Goal: Transaction & Acquisition: Purchase product/service

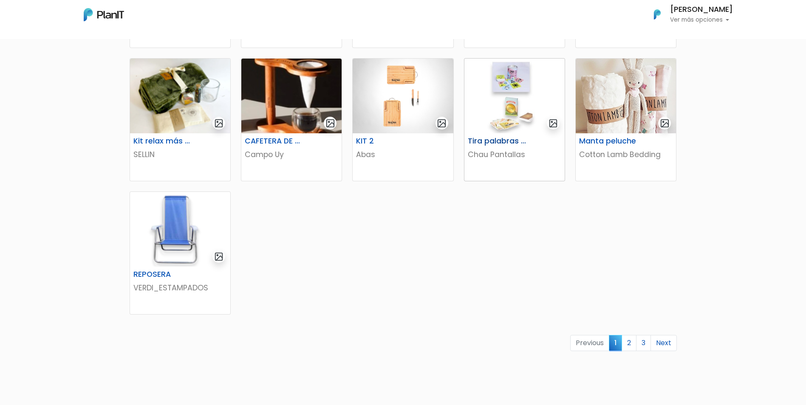
scroll to position [467, 0]
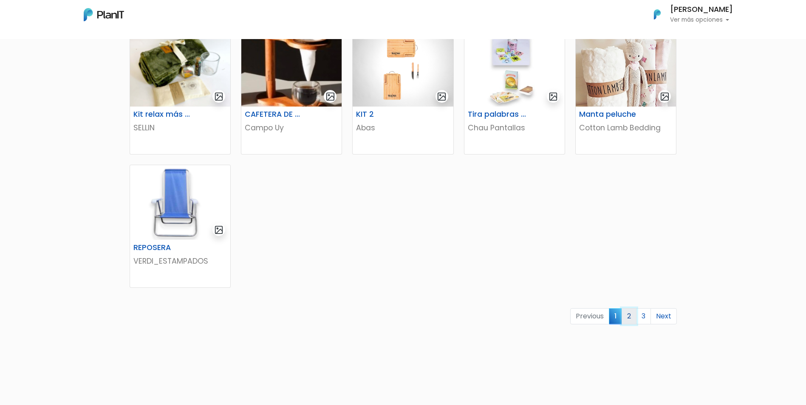
click at [628, 315] on link "2" at bounding box center [628, 316] width 15 height 16
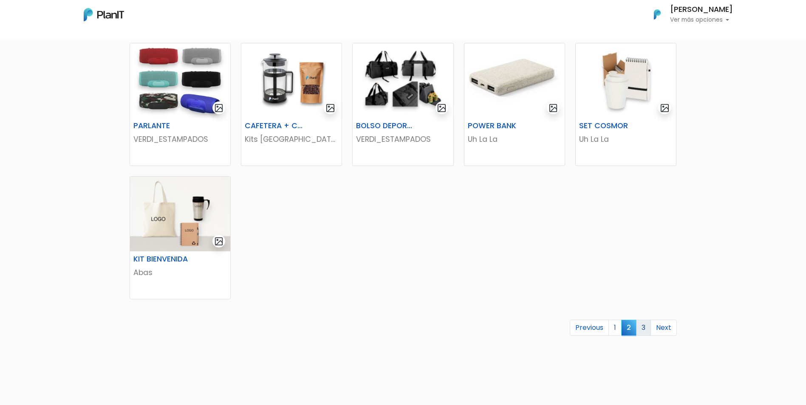
scroll to position [425, 0]
click at [643, 327] on link "3" at bounding box center [643, 327] width 15 height 16
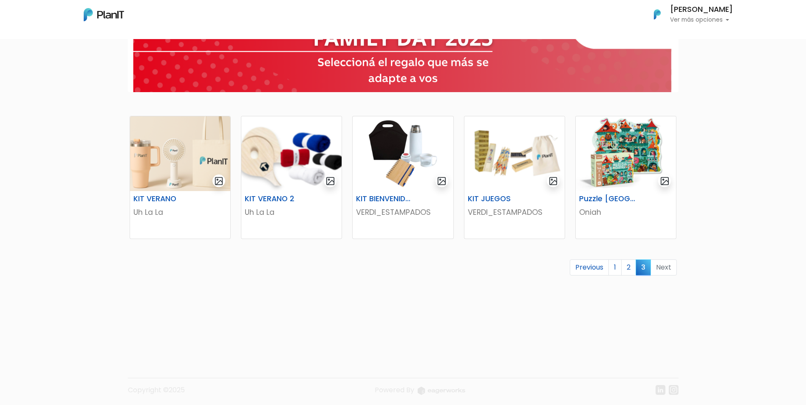
scroll to position [88, 0]
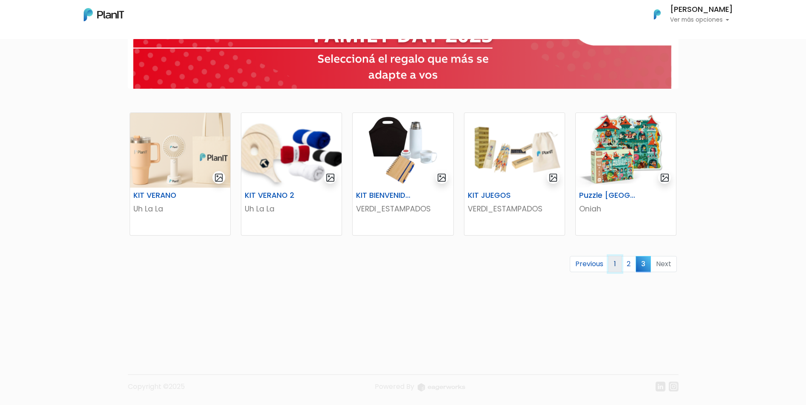
click at [612, 265] on link "1" at bounding box center [614, 264] width 13 height 16
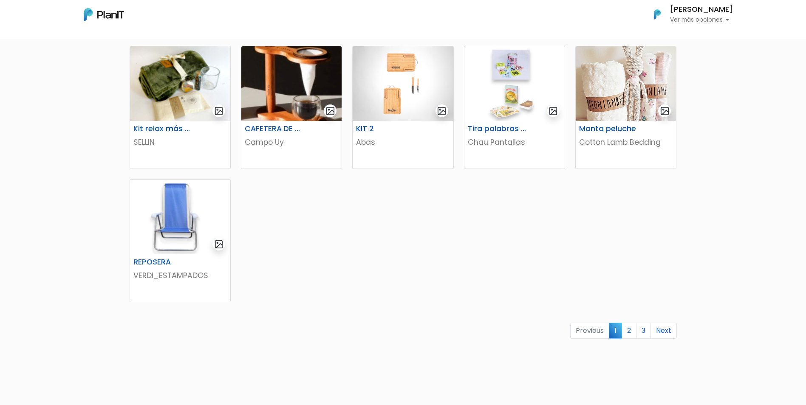
scroll to position [425, 0]
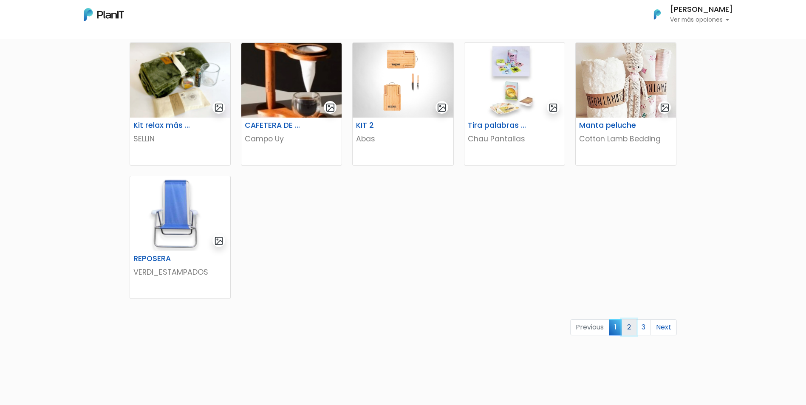
click at [633, 327] on link "2" at bounding box center [628, 327] width 15 height 16
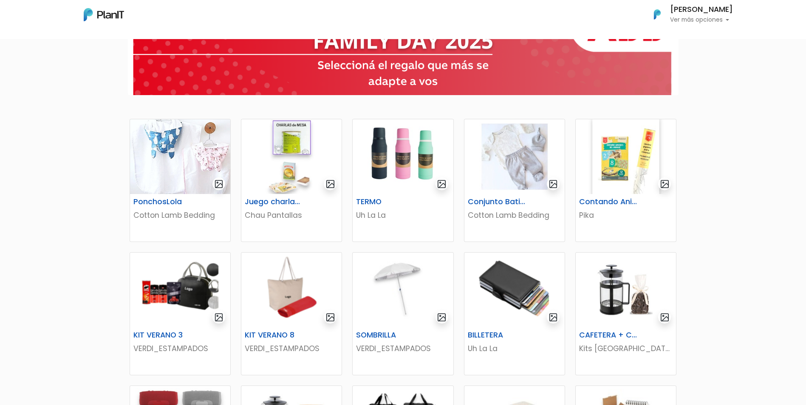
scroll to position [170, 0]
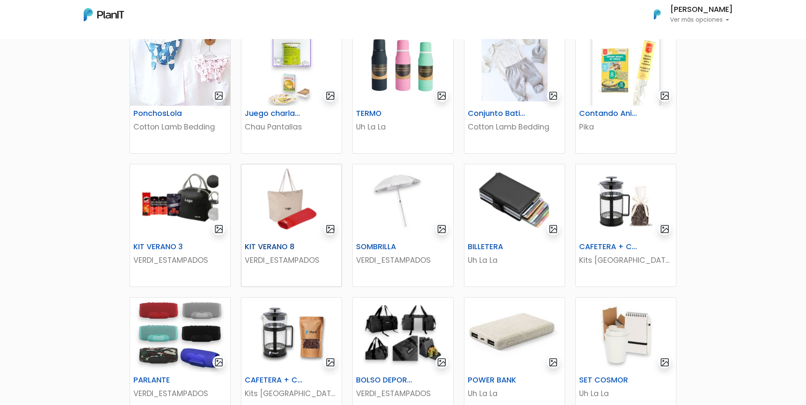
click at [286, 238] on img at bounding box center [291, 201] width 100 height 75
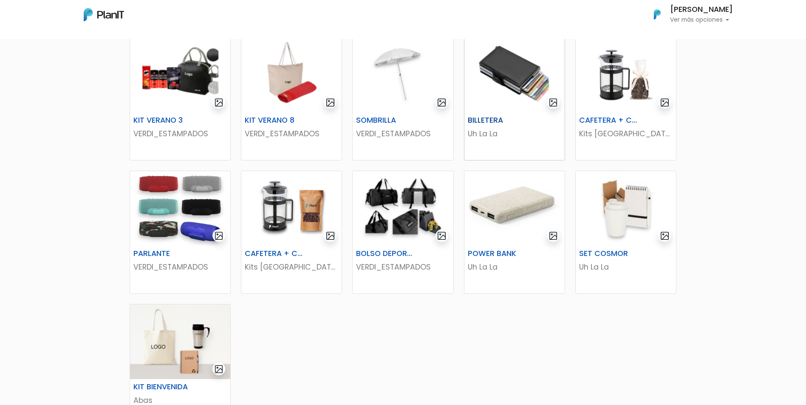
scroll to position [297, 0]
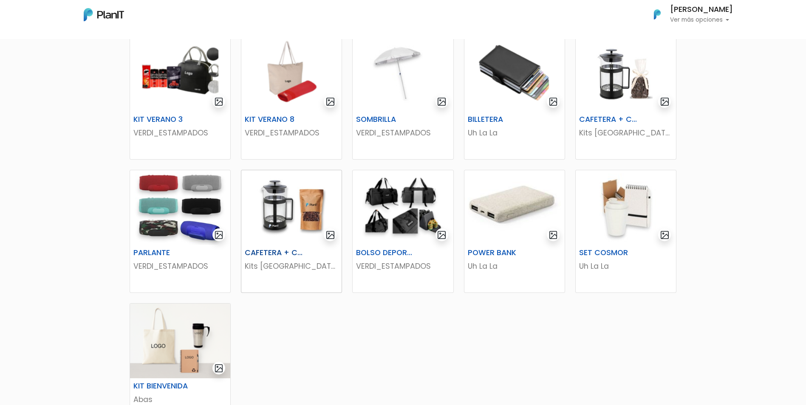
click at [297, 247] on div "CAFETERA + CAFÉ Kits Uruguay" at bounding box center [291, 269] width 100 height 48
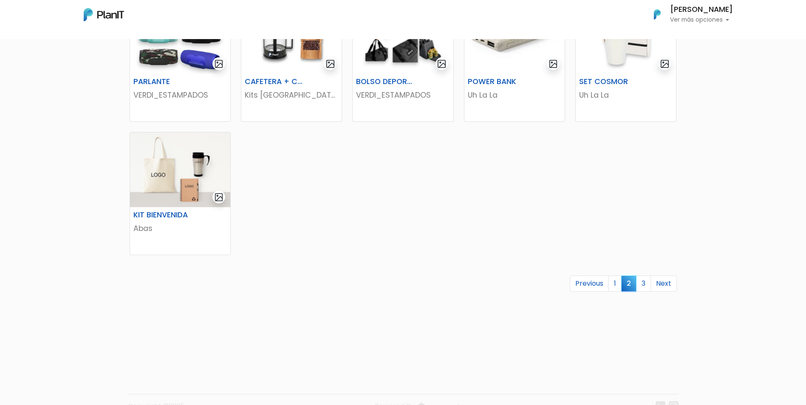
scroll to position [488, 0]
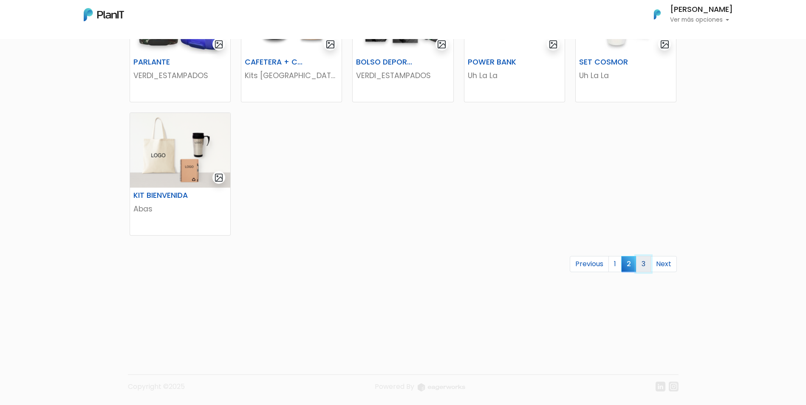
click at [642, 265] on link "3" at bounding box center [643, 264] width 15 height 16
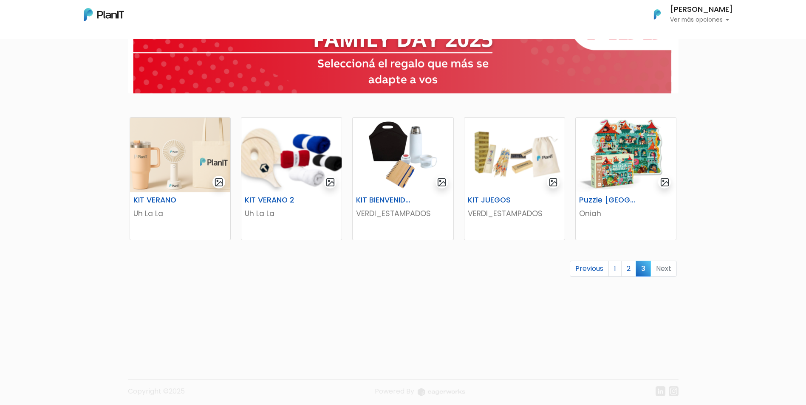
scroll to position [85, 0]
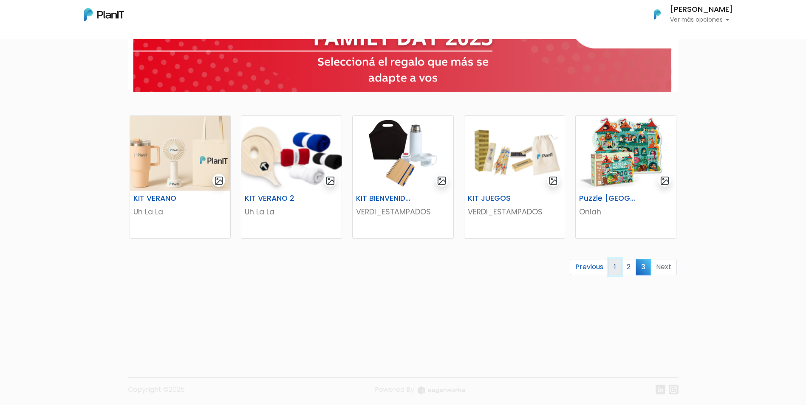
click at [616, 269] on link "1" at bounding box center [614, 267] width 13 height 16
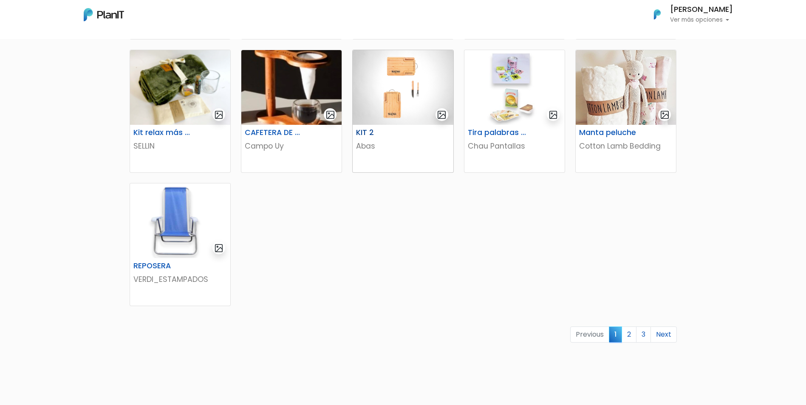
scroll to position [425, 0]
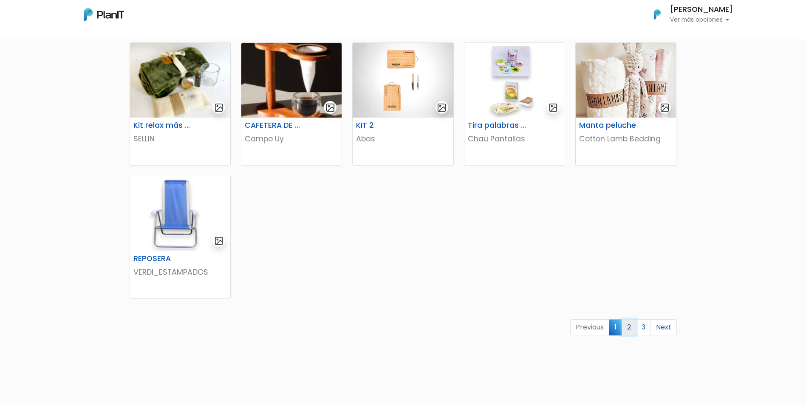
click at [631, 329] on link "2" at bounding box center [628, 327] width 15 height 16
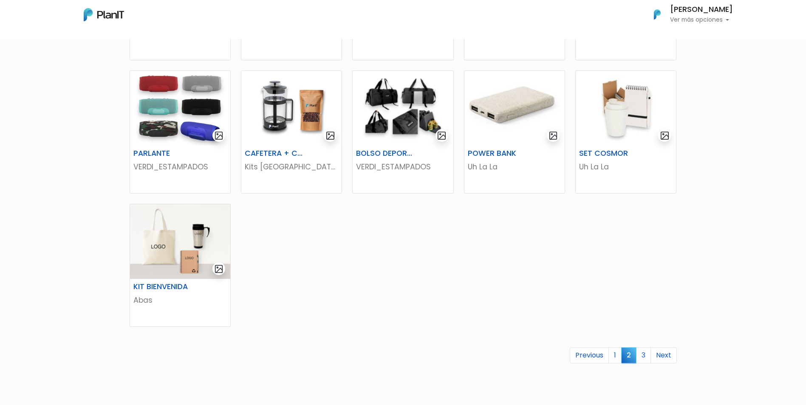
scroll to position [425, 0]
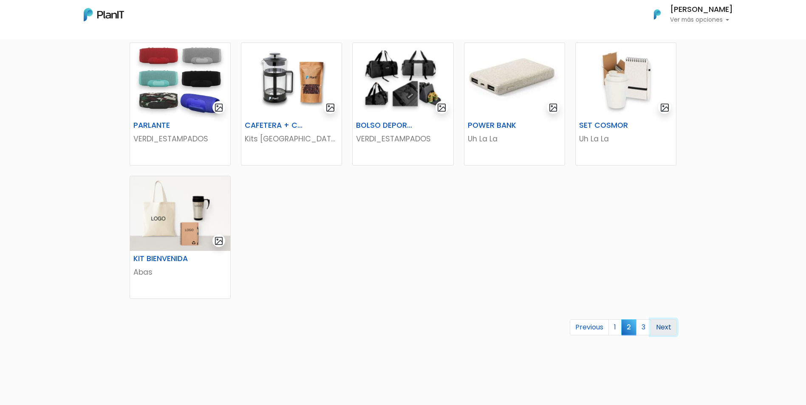
click at [661, 326] on link "Next" at bounding box center [663, 327] width 26 height 16
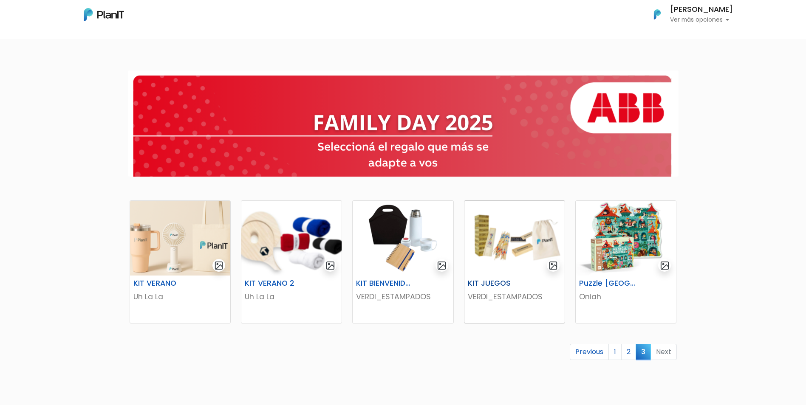
click at [517, 278] on div "KIT JUEGOS VERDI_ESTAMPADOS" at bounding box center [514, 300] width 100 height 48
click at [627, 351] on link "2" at bounding box center [628, 352] width 15 height 16
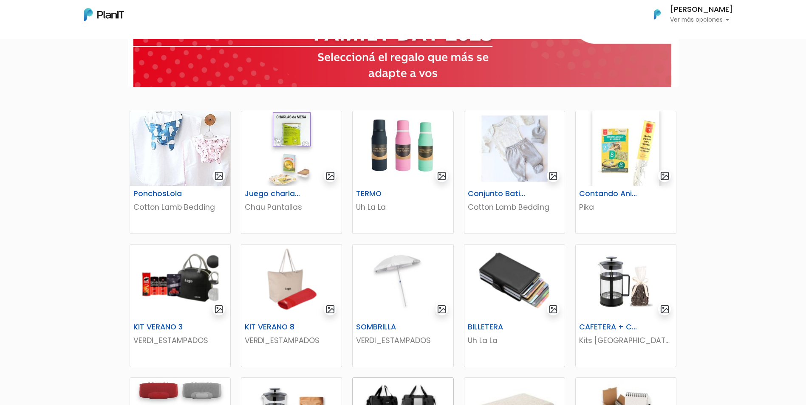
scroll to position [85, 0]
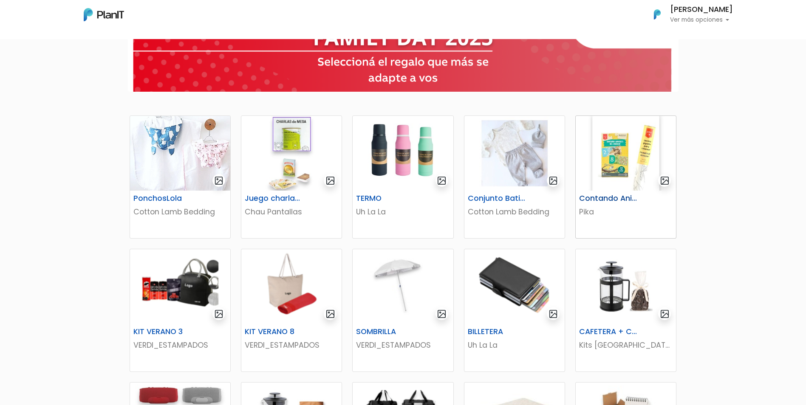
click at [619, 212] on p "Pika" at bounding box center [625, 211] width 93 height 11
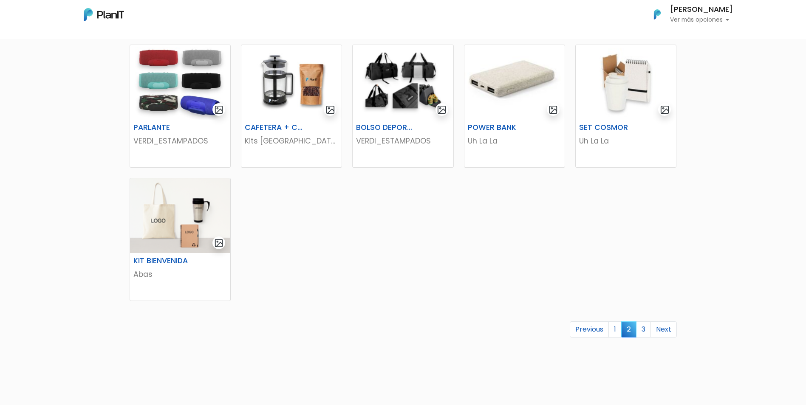
scroll to position [488, 0]
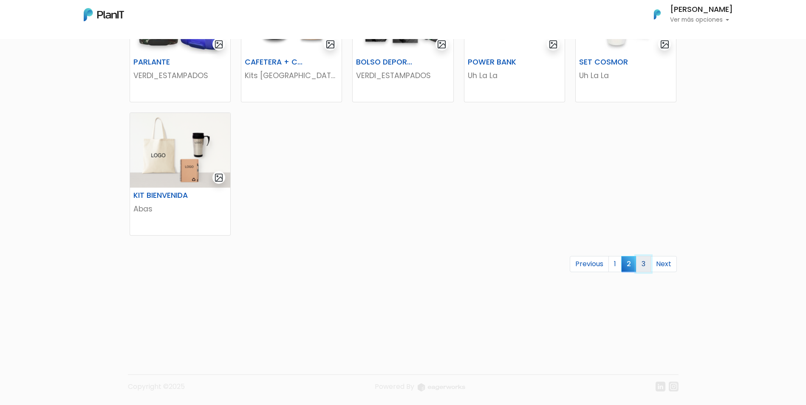
click at [641, 266] on link "3" at bounding box center [643, 264] width 15 height 16
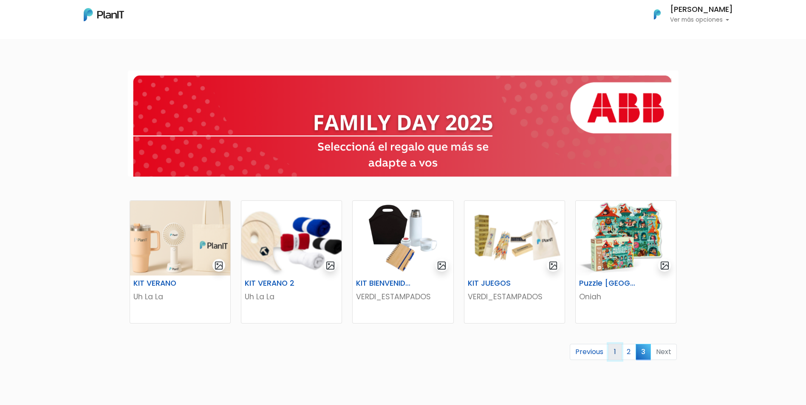
click at [618, 352] on link "1" at bounding box center [614, 352] width 13 height 16
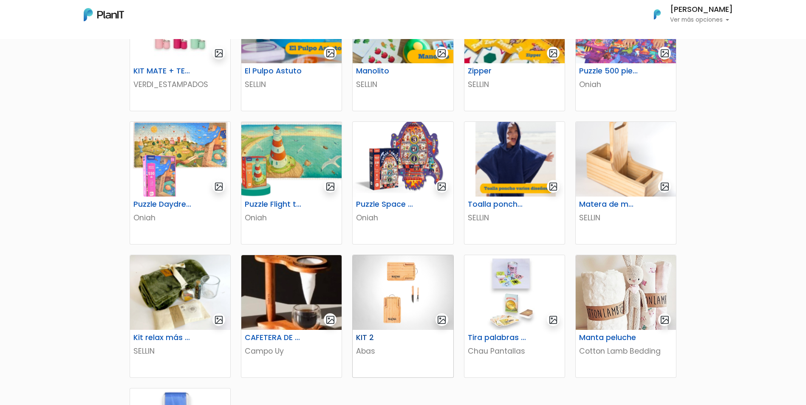
scroll to position [255, 0]
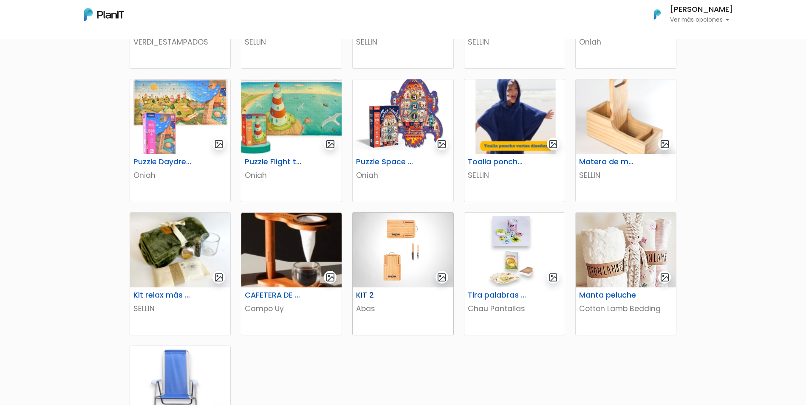
click at [416, 292] on h6 "KIT 2" at bounding box center [385, 295] width 69 height 9
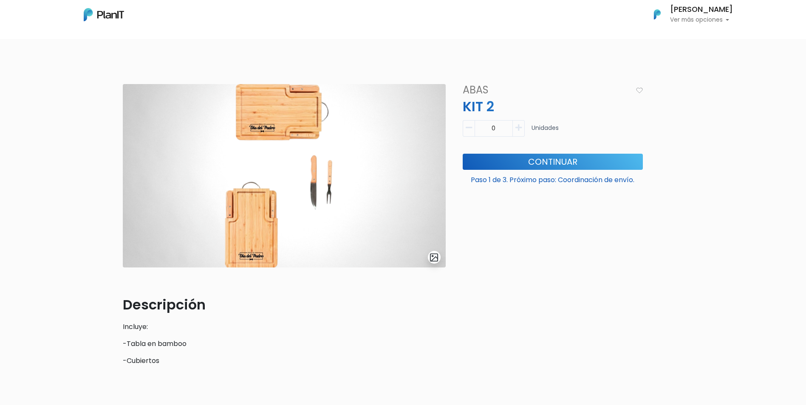
click at [517, 128] on icon "button" at bounding box center [518, 128] width 6 height 8
type input "1"
click at [544, 161] on button "Continuar" at bounding box center [553, 162] width 180 height 16
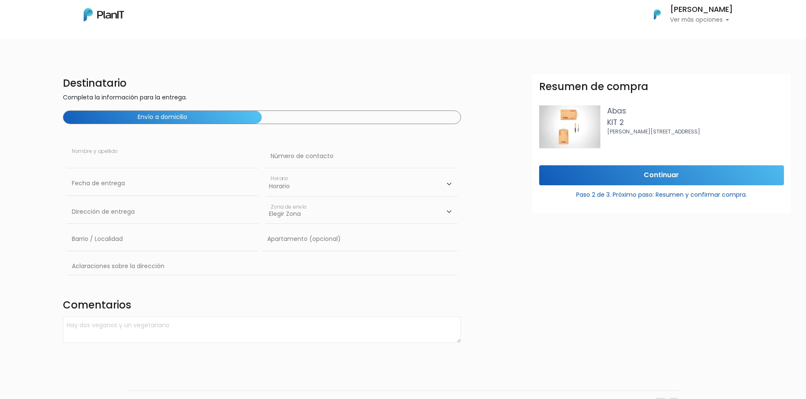
click at [107, 159] on input "text" at bounding box center [162, 156] width 192 height 24
type input "e"
type input "[PERSON_NAME]"
click at [296, 157] on input "text" at bounding box center [361, 156] width 192 height 24
type input "093721268"
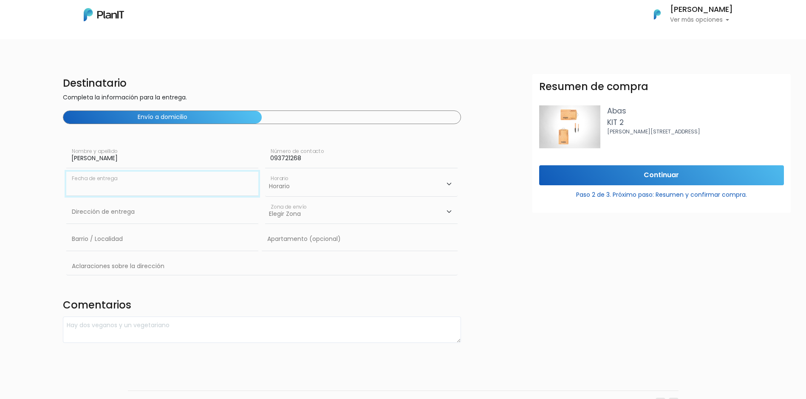
click at [130, 186] on input "text" at bounding box center [162, 184] width 192 height 24
click at [93, 181] on input "text" at bounding box center [162, 184] width 192 height 24
click at [74, 206] on th "«" at bounding box center [74, 204] width 13 height 13
click at [74, 206] on table "« August 2025 » Su Mo Tu We Th Fr Sa 27 28 29 30 31 1 2 3 4 5 6 7 8 9 10 11 12 …" at bounding box center [112, 249] width 89 height 102
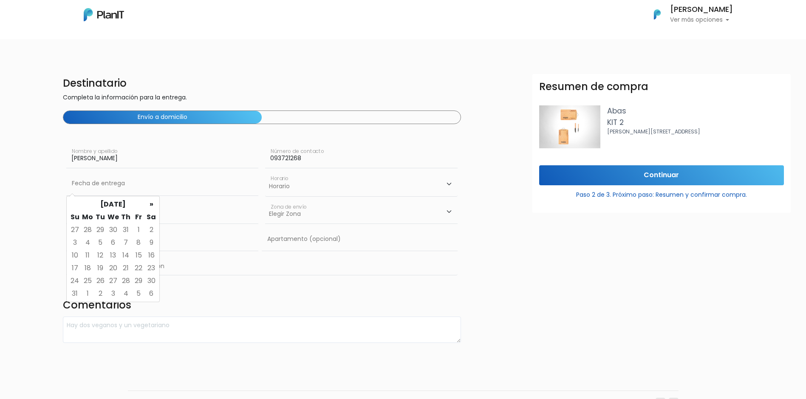
click at [74, 206] on table "« August 2025 » Su Mo Tu We Th Fr Sa 27 28 29 30 31 1 2 3 4 5 6 7 8 9 10 11 12 …" at bounding box center [112, 249] width 89 height 102
click at [150, 205] on th "»" at bounding box center [151, 204] width 13 height 13
click at [210, 212] on input "text" at bounding box center [162, 212] width 192 height 24
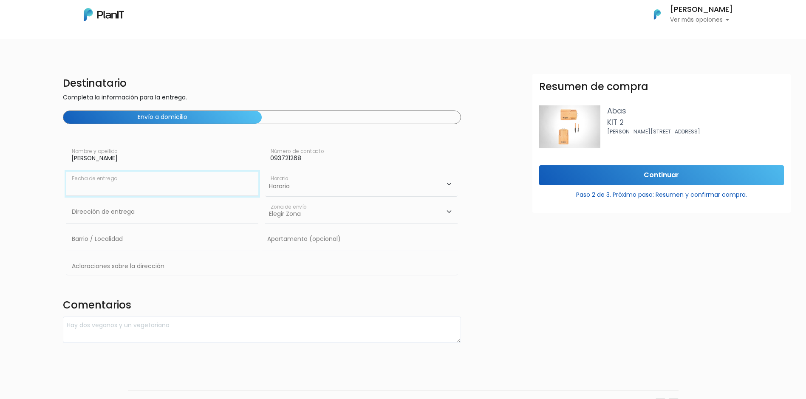
click at [125, 185] on input "text" at bounding box center [162, 184] width 192 height 24
click at [329, 188] on select "Horario 08:00 - 10:00 10:00 - 12:00 14:00 - 16:00 16:00 - 18:00" at bounding box center [361, 184] width 192 height 25
select select "0"
click at [265, 172] on select "Horario 08:00 - 10:00 10:00 - 12:00 14:00 - 16:00 16:00 - 18:00" at bounding box center [361, 184] width 192 height 25
click at [108, 186] on input "text" at bounding box center [162, 184] width 192 height 24
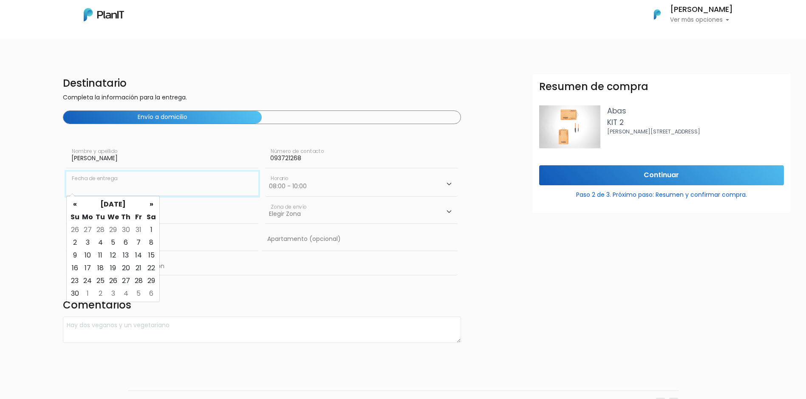
click at [168, 185] on input "text" at bounding box center [162, 184] width 192 height 24
click at [76, 202] on th "«" at bounding box center [74, 204] width 13 height 13
click at [138, 255] on td "19" at bounding box center [138, 255] width 13 height 13
type input "19/09/2025"
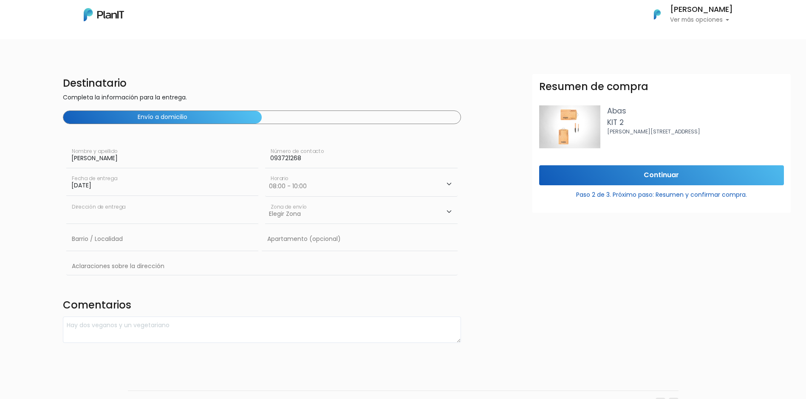
click at [143, 217] on input "text" at bounding box center [162, 212] width 192 height 24
type input "Constituyente 1891"
click at [143, 242] on input "text" at bounding box center [162, 239] width 192 height 24
type input "cordon"
click at [297, 243] on input "text" at bounding box center [359, 239] width 195 height 24
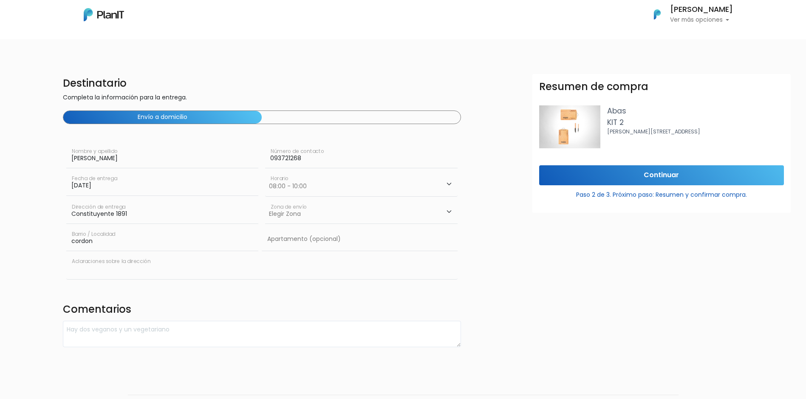
click at [185, 267] on input "text" at bounding box center [261, 266] width 391 height 25
click at [292, 301] on div "Destinatario Completa la información para la entrega. Envío a domicilio Eduardo…" at bounding box center [262, 208] width 408 height 269
click at [666, 173] on input "Continuar" at bounding box center [661, 175] width 245 height 20
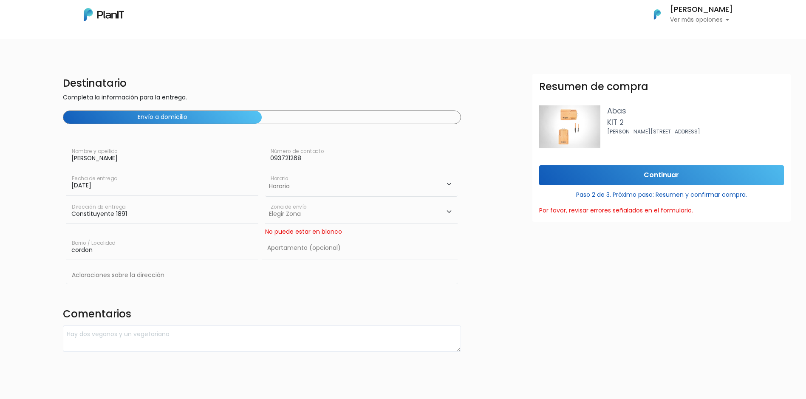
click at [450, 212] on select "Elegir Zona Zona américa Oficina Montevideo" at bounding box center [361, 212] width 192 height 24
select select "8"
click at [265, 200] on select "Elegir Zona Zona américa Oficina Montevideo" at bounding box center [361, 212] width 192 height 24
click at [538, 243] on div "Resumen de compra Abas KIT 2 Luis arcos Ferrand 4781 esquina pedralbes Continua…" at bounding box center [661, 273] width 268 height 399
click at [334, 249] on input "text" at bounding box center [359, 248] width 195 height 24
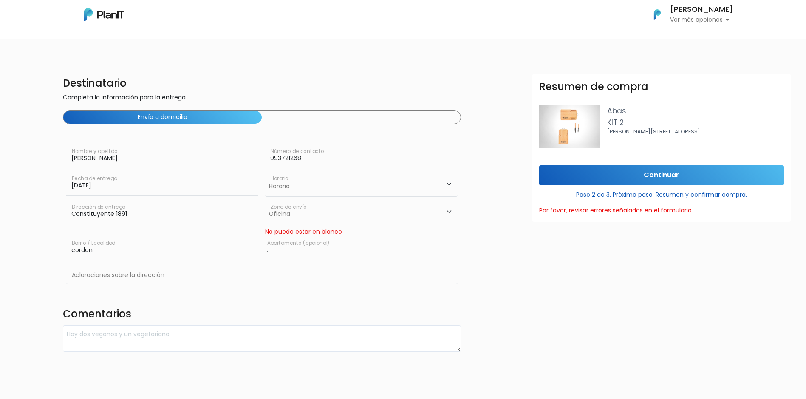
type input "."
click at [540, 258] on div "Resumen de compra Abas KIT 2 Luis arcos Ferrand 4781 esquina pedralbes Continua…" at bounding box center [661, 273] width 268 height 399
click at [319, 234] on div "No puede estar en blanco" at bounding box center [361, 231] width 192 height 9
click at [336, 254] on input "." at bounding box center [359, 248] width 195 height 24
type input "casa"
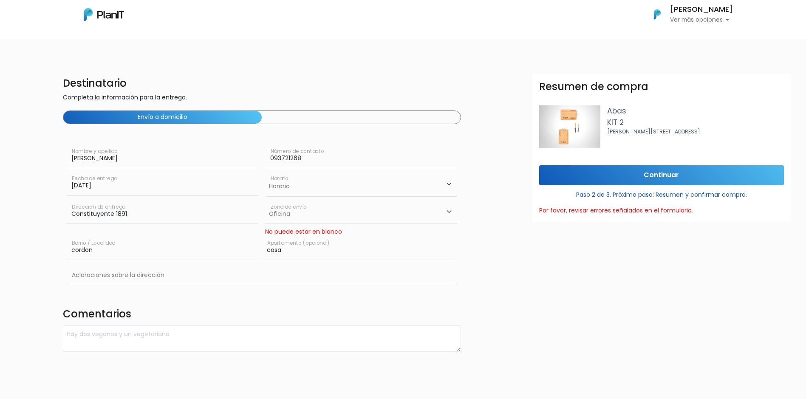
click at [522, 258] on form "Destinatario Completa la información para la entrega. Envío a domicilio Eduardo…" at bounding box center [471, 213] width 816 height 278
click at [658, 177] on input "Continuar" at bounding box center [661, 175] width 245 height 20
click at [449, 219] on select "Elegir Zona Zona américa Oficina Montevideo" at bounding box center [361, 221] width 192 height 24
select select "10"
click at [265, 209] on select "Elegir Zona Zona américa Oficina Montevideo" at bounding box center [361, 221] width 192 height 24
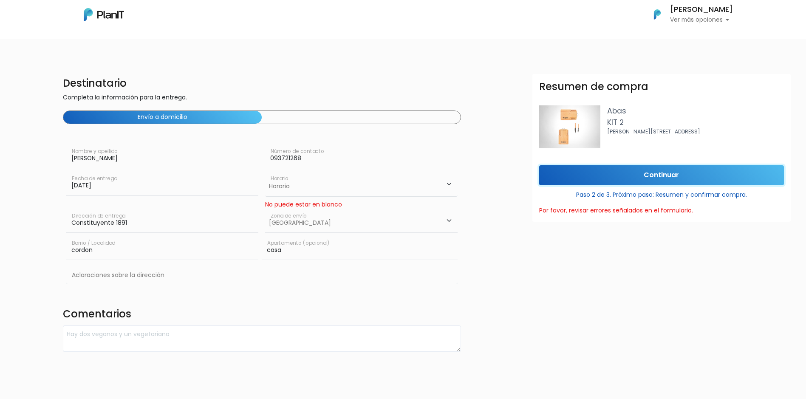
click at [675, 179] on input "Continuar" at bounding box center [661, 175] width 245 height 20
click at [448, 220] on select "Elegir [GEOGRAPHIC_DATA]" at bounding box center [361, 221] width 192 height 24
select select "8"
click at [265, 209] on select "Elegir [GEOGRAPHIC_DATA]" at bounding box center [361, 221] width 192 height 24
click at [646, 179] on input "Continuar" at bounding box center [661, 175] width 245 height 20
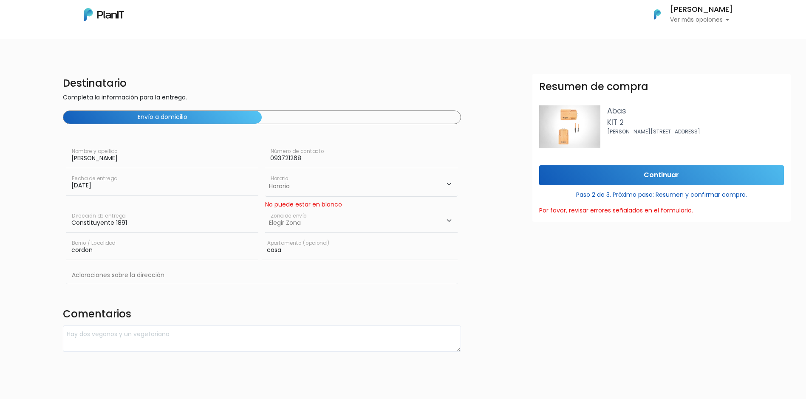
click at [450, 184] on select "Horario 08:00 - 10:00 10:00 - 12:00 14:00 - 16:00 16:00 - 18:00" at bounding box center [361, 184] width 192 height 25
select select "0"
click at [265, 172] on select "Horario 08:00 - 10:00 10:00 - 12:00 14:00 - 16:00 16:00 - 18:00" at bounding box center [361, 184] width 192 height 25
click at [450, 220] on select "Elegir Zona Zona américa Oficina Montevideo" at bounding box center [361, 221] width 192 height 24
select select "10"
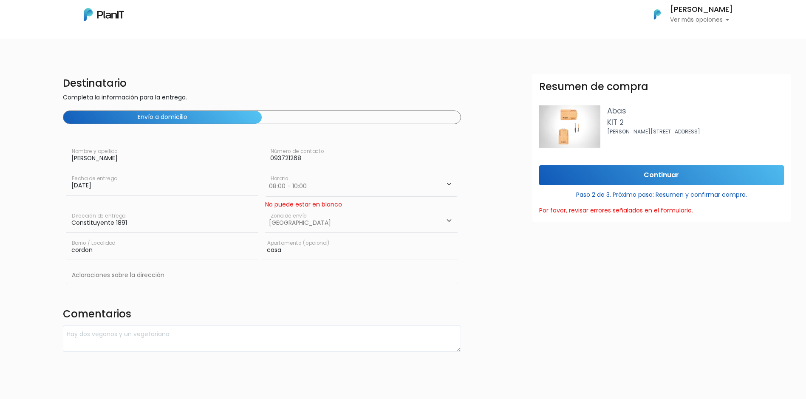
click at [265, 209] on select "Elegir Zona Zona américa Oficina Montevideo" at bounding box center [361, 221] width 192 height 24
click at [639, 174] on input "Continuar" at bounding box center [661, 175] width 245 height 20
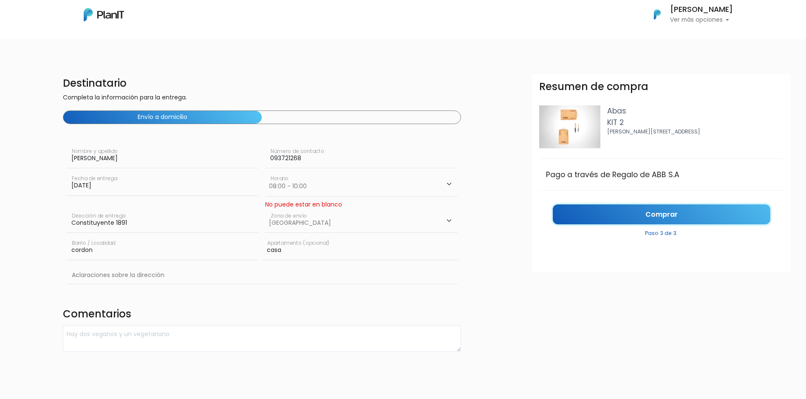
click at [659, 217] on link "Comprar" at bounding box center [661, 214] width 217 height 20
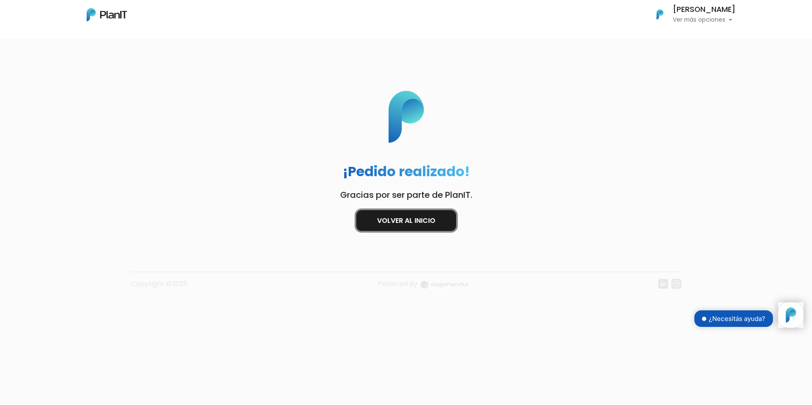
click at [412, 220] on link "Volver al inicio" at bounding box center [406, 220] width 100 height 21
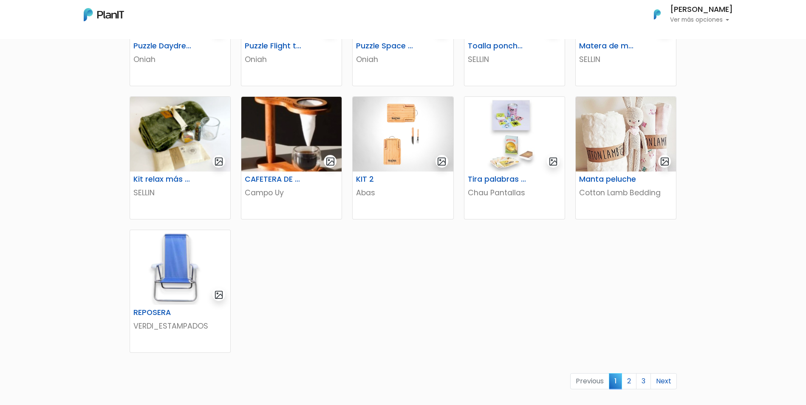
scroll to position [425, 0]
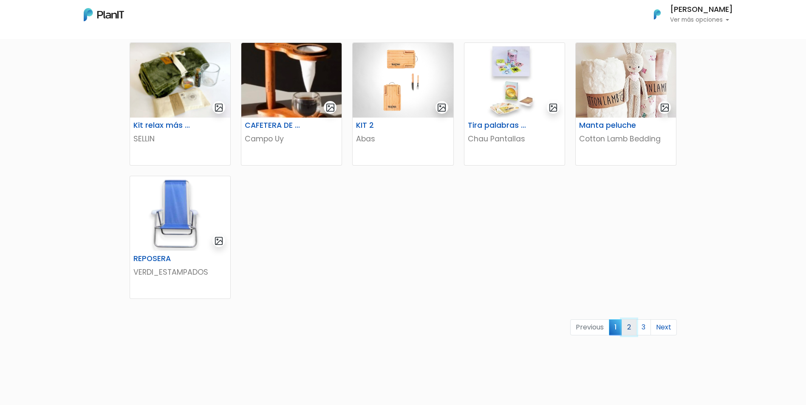
click at [632, 327] on link "2" at bounding box center [628, 327] width 15 height 16
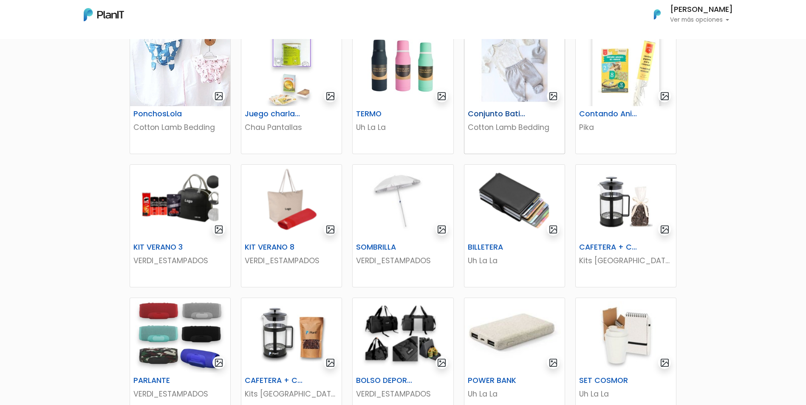
scroll to position [170, 0]
click at [187, 229] on img at bounding box center [180, 201] width 100 height 75
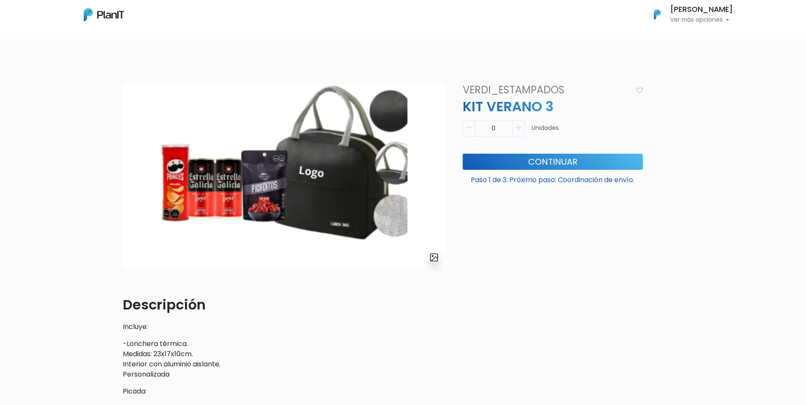
click at [520, 128] on icon "button" at bounding box center [518, 128] width 6 height 8
type input "1"
click at [545, 162] on button "Continuar" at bounding box center [553, 162] width 180 height 16
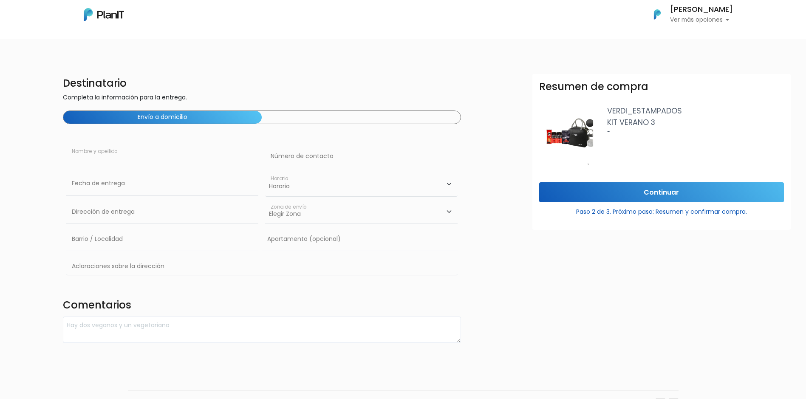
click at [133, 160] on input "text" at bounding box center [162, 156] width 192 height 24
type input "Juan Manuel Techera"
click at [152, 186] on input "text" at bounding box center [162, 184] width 192 height 24
click at [137, 254] on td "19" at bounding box center [138, 255] width 13 height 13
type input "19/09/2025"
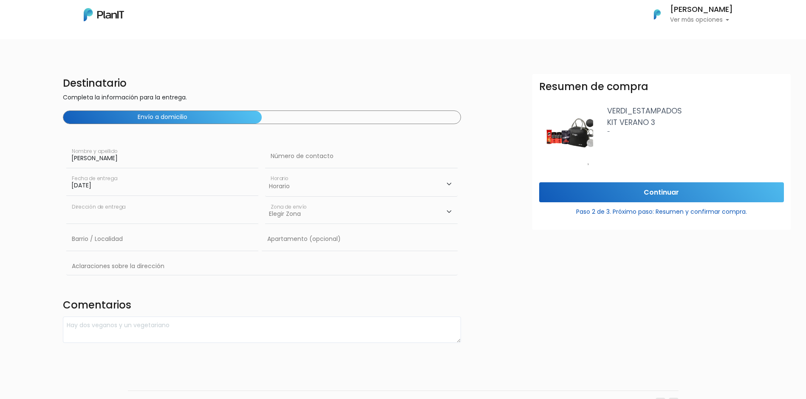
click at [141, 216] on input "text" at bounding box center [162, 212] width 192 height 24
type input "Constituyente 1891"
type input "cordon"
type input "casa"
click at [447, 209] on select "Elegir Zona Zona américa Oficina Montevideo" at bounding box center [361, 212] width 192 height 24
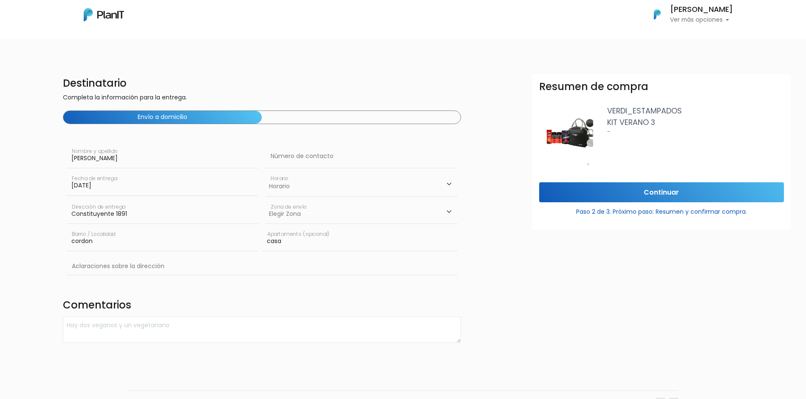
select select "10"
click at [265, 200] on select "Elegir Zona Zona américa Oficina Montevideo" at bounding box center [361, 212] width 192 height 24
click at [449, 185] on select "Horario 08:00 - 10:00 10:00 - 12:00 14:00 - 16:00 16:00 - 18:00" at bounding box center [361, 184] width 192 height 25
select select "0"
click at [265, 172] on select "Horario 08:00 - 10:00 10:00 - 12:00 14:00 - 16:00 16:00 - 18:00" at bounding box center [361, 184] width 192 height 25
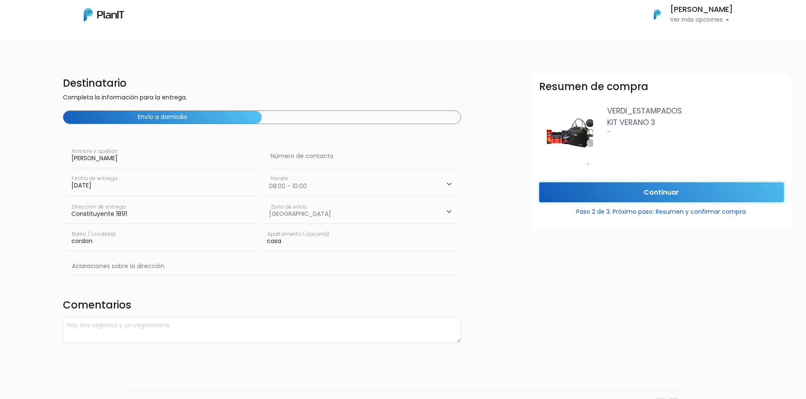
click at [657, 188] on input "Continuar" at bounding box center [661, 192] width 245 height 20
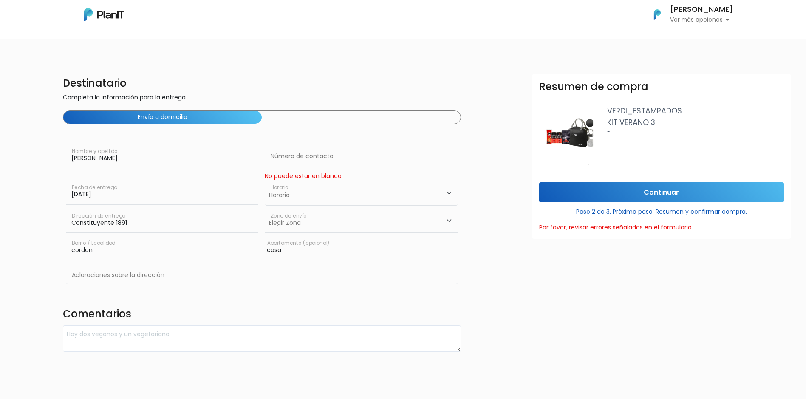
click at [449, 192] on select "Horario 08:00 - 10:00 10:00 - 12:00 14:00 - 16:00 16:00 - 18:00" at bounding box center [361, 193] width 192 height 25
select select "0"
click at [265, 181] on select "Horario 08:00 - 10:00 10:00 - 12:00 14:00 - 16:00 16:00 - 18:00" at bounding box center [361, 193] width 192 height 25
click at [447, 220] on select "Elegir Zona Zona américa Oficina Montevideo" at bounding box center [361, 221] width 192 height 24
select select "10"
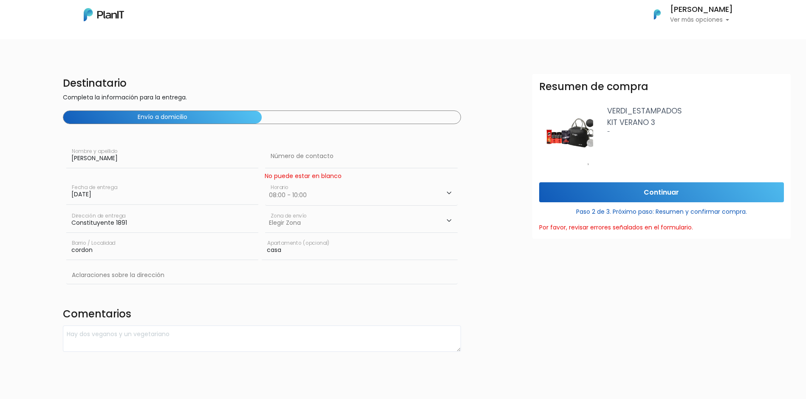
click at [265, 209] on select "Elegir Zona Zona américa Oficina Montevideo" at bounding box center [361, 221] width 192 height 24
click at [657, 192] on input "Continuar" at bounding box center [661, 192] width 245 height 20
click at [449, 190] on select "Horario 08:00 - 10:00 10:00 - 12:00 14:00 - 16:00 16:00 - 18:00" at bounding box center [361, 193] width 192 height 25
select select "1"
click at [265, 181] on select "Horario 08:00 - 10:00 10:00 - 12:00 14:00 - 16:00 16:00 - 18:00" at bounding box center [361, 193] width 192 height 25
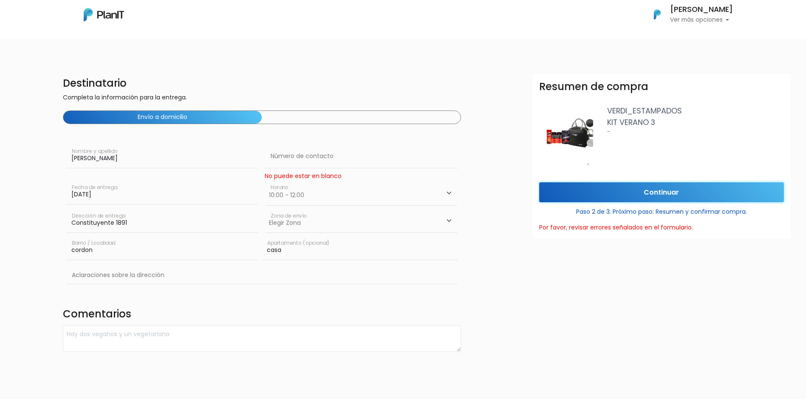
click at [652, 195] on input "Continuar" at bounding box center [661, 192] width 245 height 20
click at [448, 193] on select "Horario 08:00 - 10:00 10:00 - 12:00 14:00 - 16:00 16:00 - 18:00" at bounding box center [361, 193] width 192 height 25
select select "0"
click at [265, 181] on select "Horario 08:00 - 10:00 10:00 - 12:00 14:00 - 16:00 16:00 - 18:00" at bounding box center [361, 193] width 192 height 25
drag, startPoint x: 449, startPoint y: 220, endPoint x: 443, endPoint y: 223, distance: 7.3
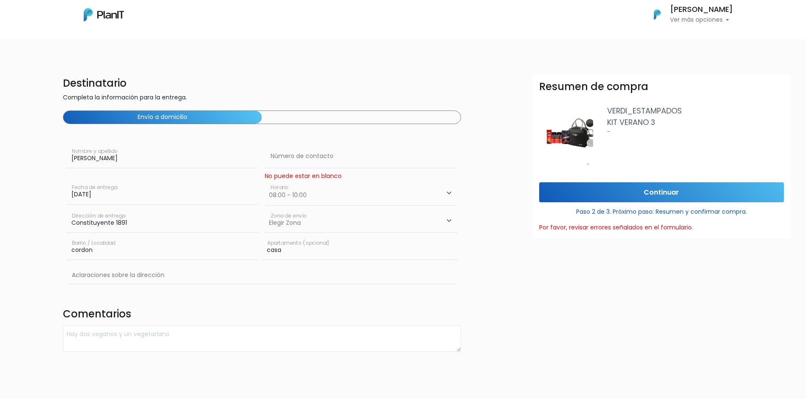
click at [449, 220] on select "Elegir Zona Zona américa Oficina Montevideo" at bounding box center [361, 221] width 192 height 24
select select "8"
click at [265, 209] on select "Elegir Zona Zona américa Oficina Montevideo" at bounding box center [361, 221] width 192 height 24
click at [628, 191] on input "Continuar" at bounding box center [661, 192] width 245 height 20
click at [447, 192] on select "Horario 08:00 - 10:00 10:00 - 12:00 14:00 - 16:00 16:00 - 18:00" at bounding box center [361, 193] width 192 height 25
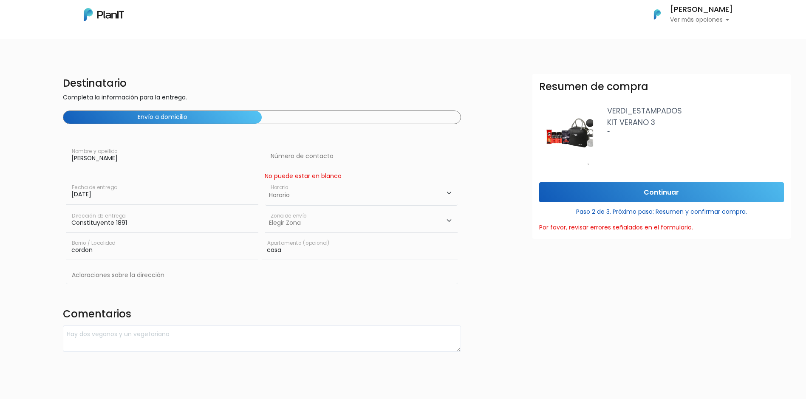
select select "1"
click at [265, 181] on select "Horario 08:00 - 10:00 10:00 - 12:00 14:00 - 16:00 16:00 - 18:00" at bounding box center [361, 193] width 192 height 25
click at [443, 219] on select "Elegir Zona Zona américa Oficina Montevideo" at bounding box center [361, 221] width 192 height 24
select select "10"
click at [265, 209] on select "Elegir Zona Zona américa Oficina Montevideo" at bounding box center [361, 221] width 192 height 24
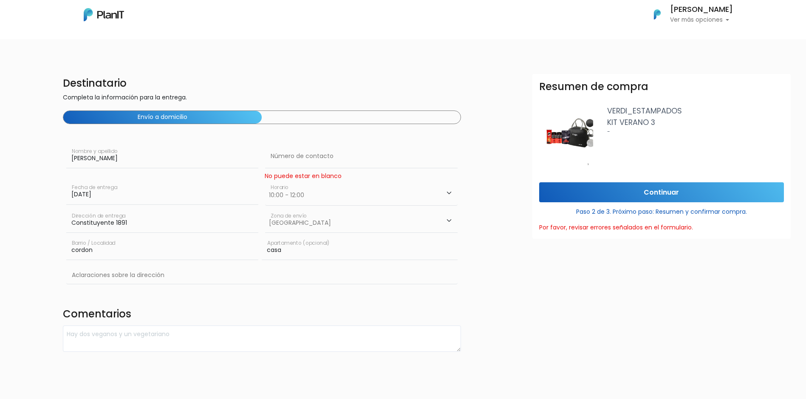
click at [338, 255] on input "casa" at bounding box center [359, 248] width 195 height 24
click at [612, 189] on input "Continuar" at bounding box center [661, 192] width 245 height 20
click at [449, 192] on select "Horario 08:00 - 10:00 10:00 - 12:00 14:00 - 16:00 16:00 - 18:00" at bounding box center [361, 193] width 192 height 25
select select "1"
click at [265, 181] on select "Horario 08:00 - 10:00 10:00 - 12:00 14:00 - 16:00 16:00 - 18:00" at bounding box center [361, 193] width 192 height 25
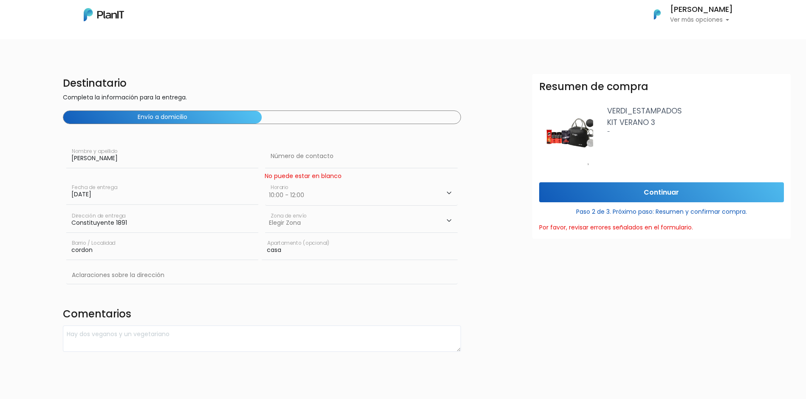
drag, startPoint x: 451, startPoint y: 220, endPoint x: 447, endPoint y: 223, distance: 4.6
click at [451, 220] on select "Elegir Zona Zona américa Oficina Montevideo" at bounding box center [361, 221] width 192 height 24
click at [265, 209] on select "Elegir Zona Zona américa Oficina Montevideo" at bounding box center [361, 221] width 192 height 24
click at [448, 218] on select "Elegir Zona Zona américa Oficina Montevideo" at bounding box center [361, 221] width 192 height 24
select select "10"
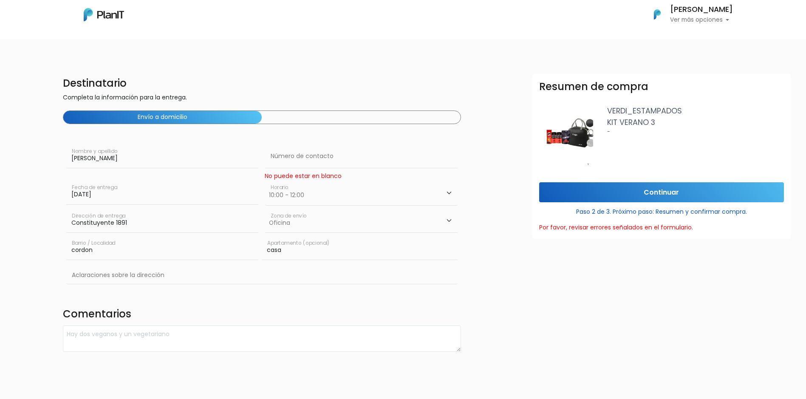
click at [265, 209] on select "Elegir Zona Zona américa Oficina Montevideo" at bounding box center [361, 221] width 192 height 24
click at [657, 189] on input "Continuar" at bounding box center [661, 192] width 245 height 20
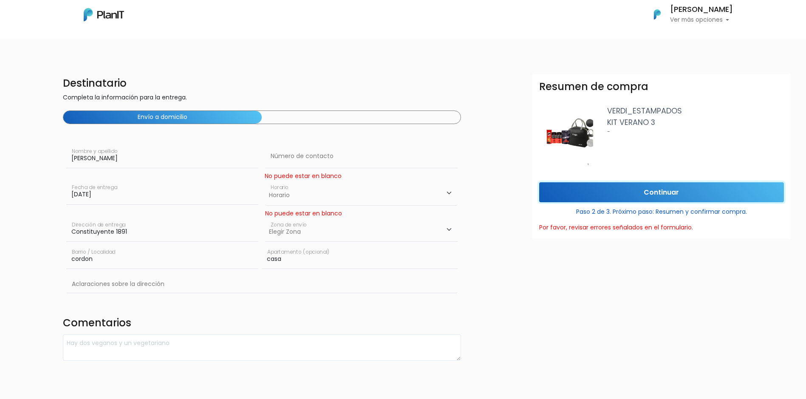
click at [657, 189] on input "Continuar" at bounding box center [661, 192] width 245 height 20
click at [450, 192] on select "Horario 08:00 - 10:00 10:00 - 12:00 14:00 - 16:00 16:00 - 18:00" at bounding box center [361, 193] width 192 height 25
select select "1"
click at [265, 181] on select "Horario 08:00 - 10:00 10:00 - 12:00 14:00 - 16:00 16:00 - 18:00" at bounding box center [361, 193] width 192 height 25
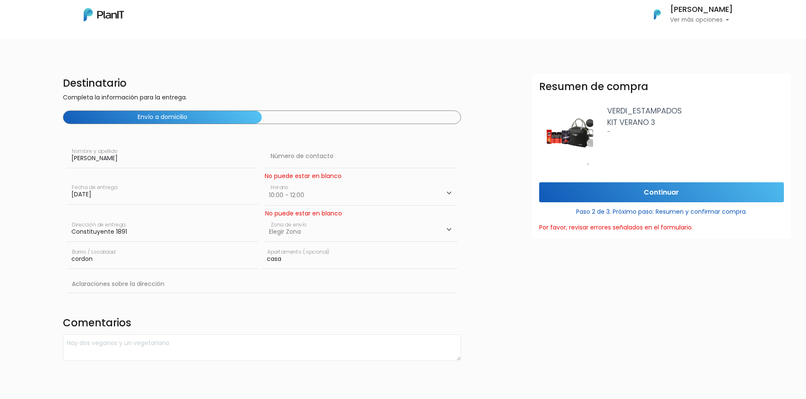
click at [449, 228] on select "Elegir Zona Zona américa Oficina Montevideo" at bounding box center [361, 230] width 192 height 24
select select "10"
click at [265, 218] on select "Elegir Zona Zona américa Oficina Montevideo" at bounding box center [361, 230] width 192 height 24
click at [625, 199] on input "Continuar" at bounding box center [661, 192] width 245 height 20
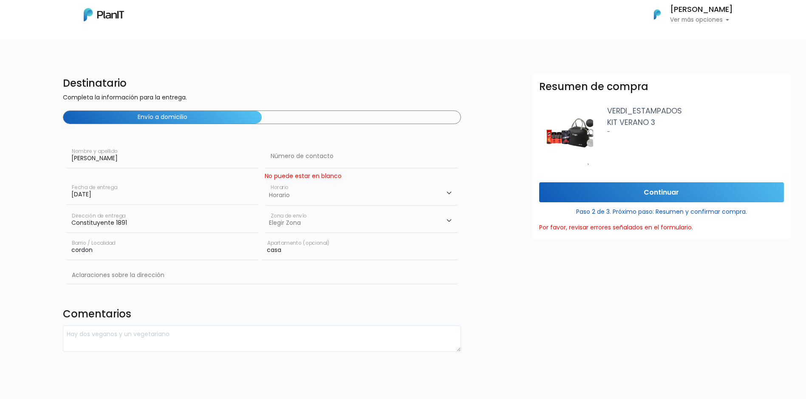
click at [449, 191] on select "Horario 08:00 - 10:00 10:00 - 12:00 14:00 - 16:00 16:00 - 18:00" at bounding box center [361, 193] width 192 height 25
select select "0"
click at [265, 181] on select "Horario 08:00 - 10:00 10:00 - 12:00 14:00 - 16:00 16:00 - 18:00" at bounding box center [361, 193] width 192 height 25
click at [448, 221] on select "Elegir Zona Zona américa Oficina Montevideo" at bounding box center [361, 221] width 192 height 24
select select "10"
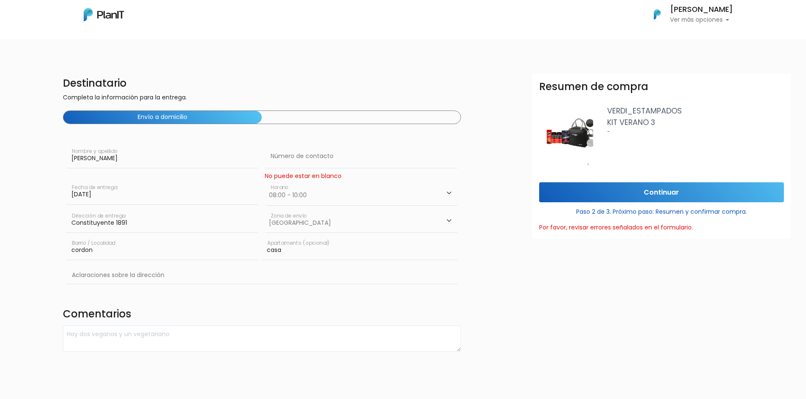
click at [265, 209] on select "Elegir Zona Zona américa Oficina Montevideo" at bounding box center [361, 221] width 192 height 24
click at [660, 191] on input "Continuar" at bounding box center [661, 192] width 245 height 20
click at [450, 193] on select "Horario 08:00 - 10:00 10:00 - 12:00 14:00 - 16:00 16:00 - 18:00" at bounding box center [361, 193] width 192 height 25
select select "0"
click at [265, 181] on select "Horario 08:00 - 10:00 10:00 - 12:00 14:00 - 16:00 16:00 - 18:00" at bounding box center [361, 193] width 192 height 25
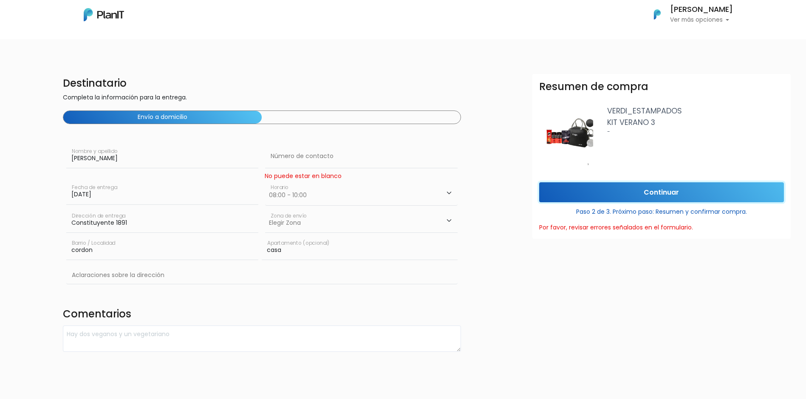
click at [632, 186] on input "Continuar" at bounding box center [661, 192] width 245 height 20
click at [449, 190] on select "Horario 08:00 - 10:00 10:00 - 12:00 14:00 - 16:00 16:00 - 18:00" at bounding box center [361, 193] width 192 height 25
select select "0"
click at [265, 181] on select "Horario 08:00 - 10:00 10:00 - 12:00 14:00 - 16:00 16:00 - 18:00" at bounding box center [361, 193] width 192 height 25
click at [316, 158] on input "text" at bounding box center [361, 156] width 192 height 24
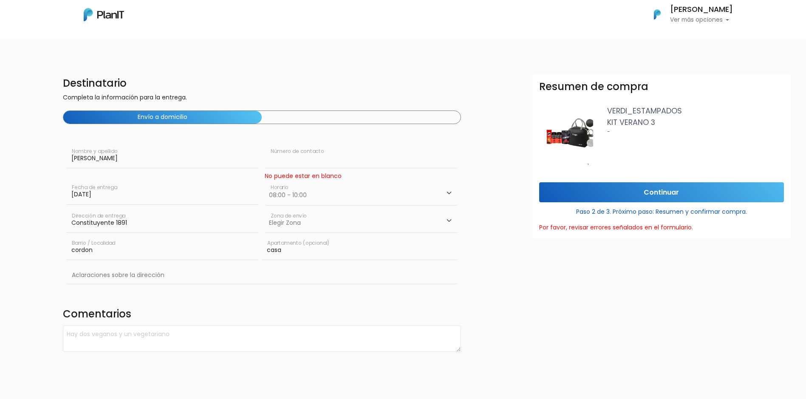
type input "093721268"
click at [449, 194] on select "Horario 08:00 - 10:00 10:00 - 12:00 14:00 - 16:00 16:00 - 18:00" at bounding box center [361, 193] width 192 height 25
click at [265, 181] on select "Horario 08:00 - 10:00 10:00 - 12:00 14:00 - 16:00 16:00 - 18:00" at bounding box center [361, 193] width 192 height 25
click at [450, 220] on select "Elegir Zona Zona américa Oficina Montevideo" at bounding box center [361, 221] width 192 height 24
select select "10"
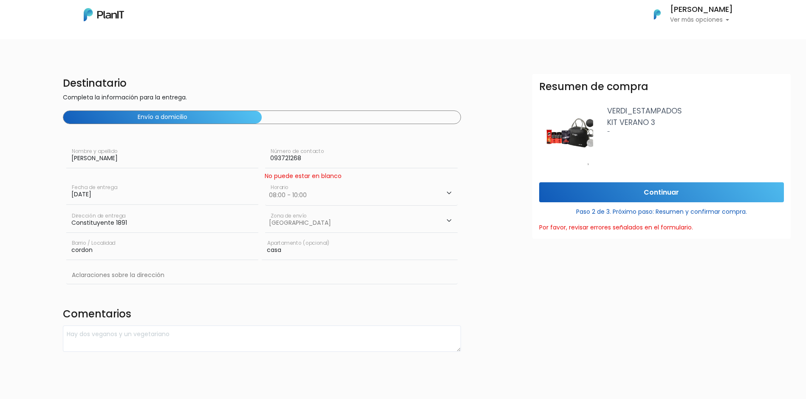
click at [265, 209] on select "Elegir Zona Zona américa Oficina Montevideo" at bounding box center [361, 221] width 192 height 24
click at [632, 192] on input "Continuar" at bounding box center [661, 192] width 245 height 20
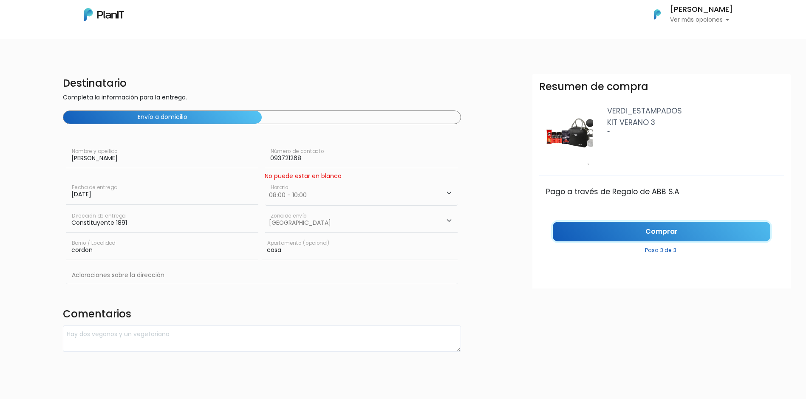
click at [660, 232] on link "Comprar" at bounding box center [661, 232] width 217 height 20
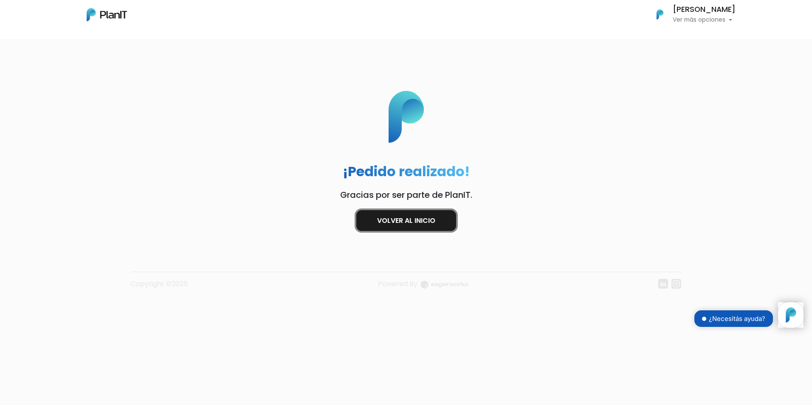
click at [417, 223] on link "Volver al inicio" at bounding box center [406, 220] width 100 height 21
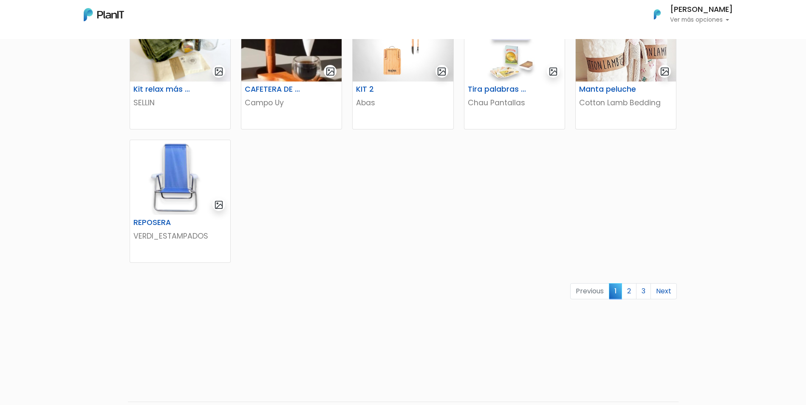
scroll to position [467, 0]
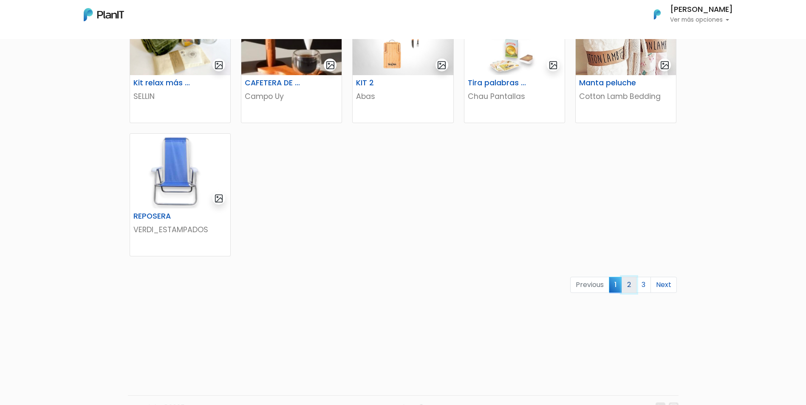
click at [632, 285] on link "2" at bounding box center [628, 285] width 15 height 16
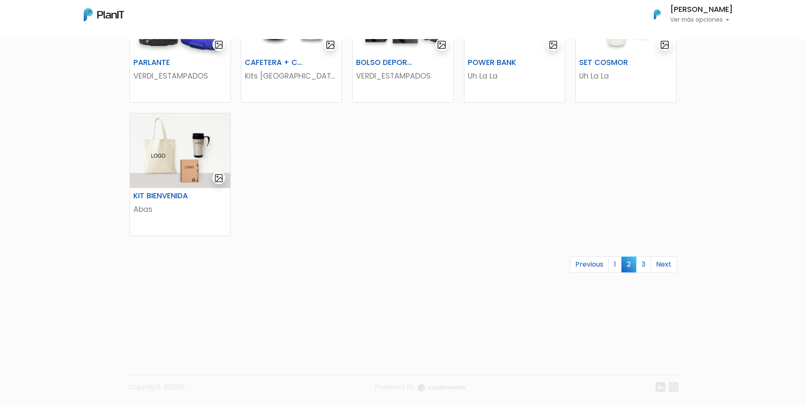
scroll to position [488, 0]
click at [643, 268] on link "3" at bounding box center [643, 264] width 15 height 16
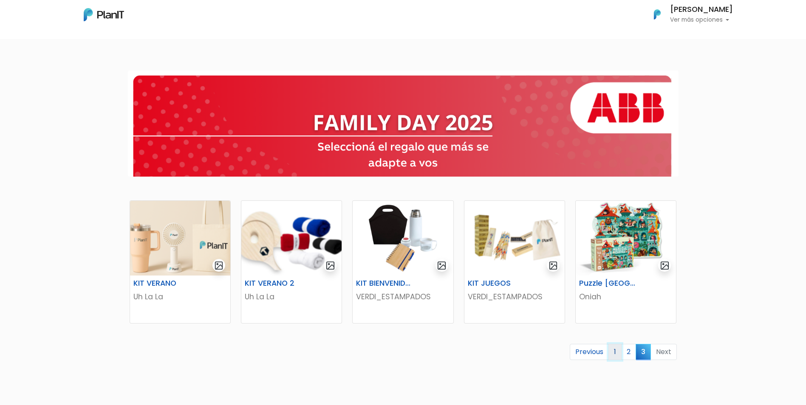
click at [614, 353] on link "1" at bounding box center [614, 352] width 13 height 16
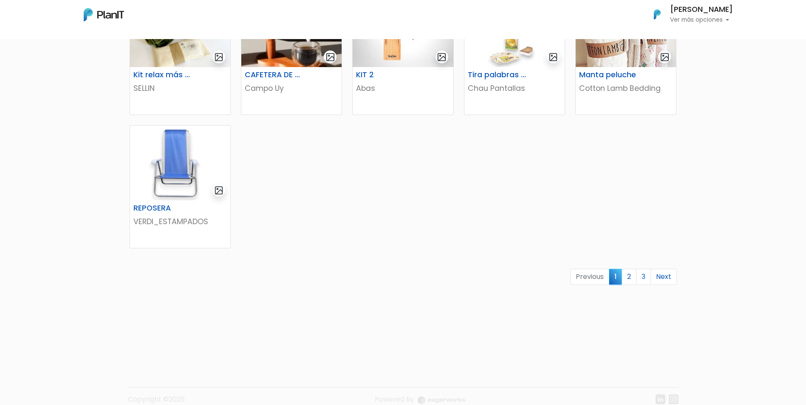
scroll to position [488, 0]
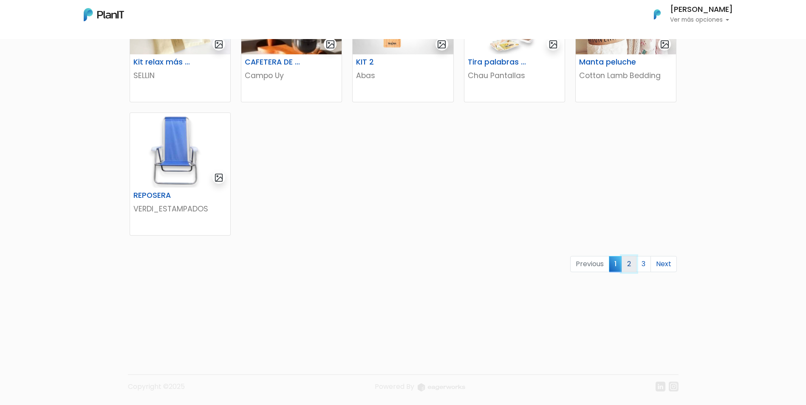
click at [631, 265] on link "2" at bounding box center [628, 264] width 15 height 16
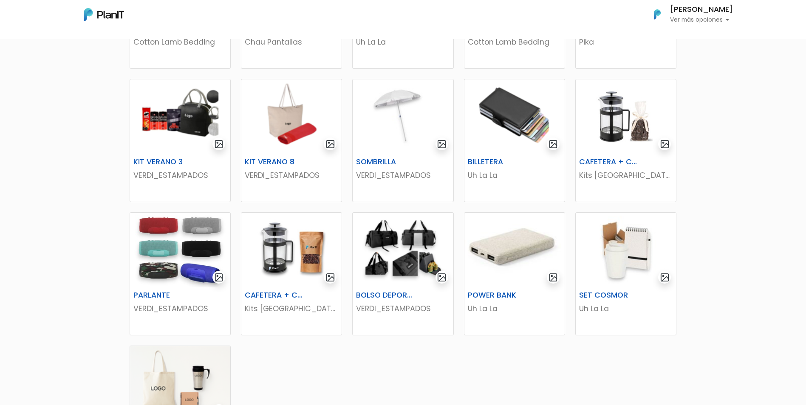
scroll to position [382, 0]
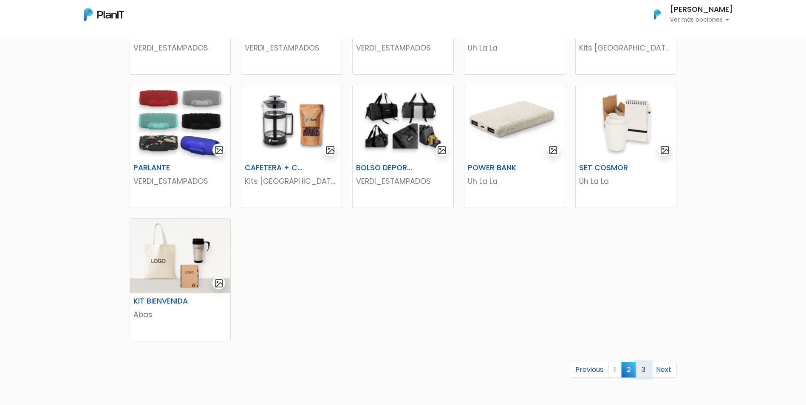
click at [640, 372] on link "3" at bounding box center [643, 370] width 15 height 16
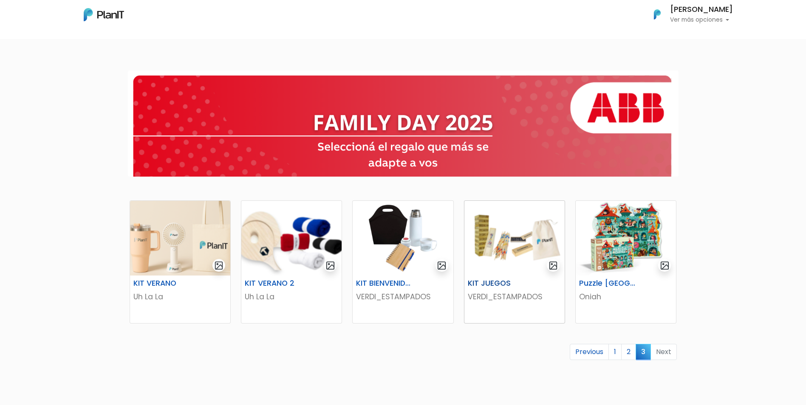
click at [500, 263] on img at bounding box center [514, 238] width 100 height 75
click at [613, 354] on link "1" at bounding box center [614, 352] width 13 height 16
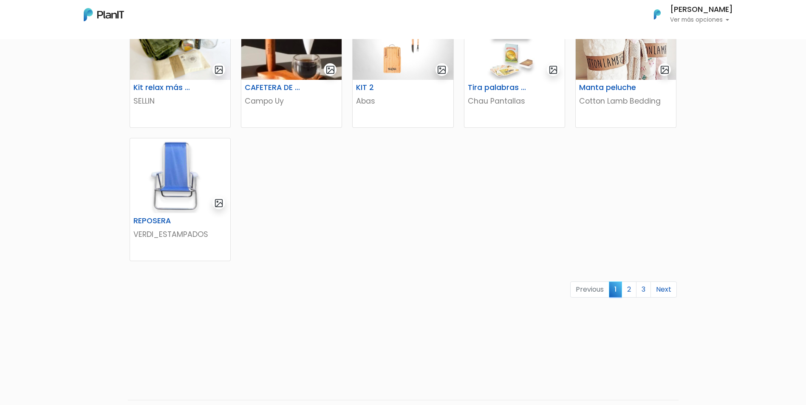
scroll to position [467, 0]
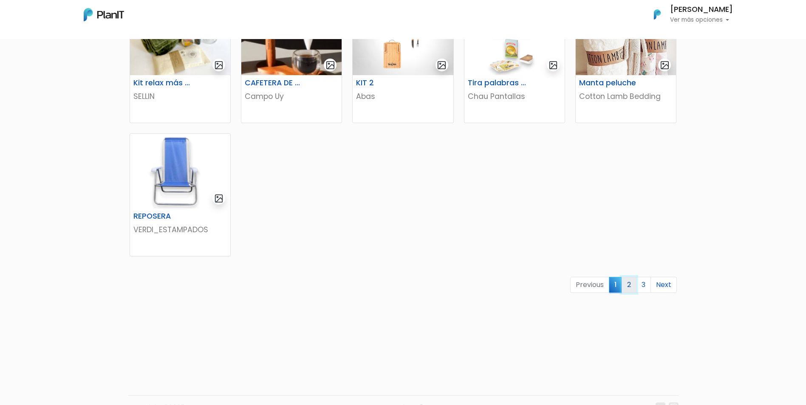
click at [627, 283] on link "2" at bounding box center [628, 285] width 15 height 16
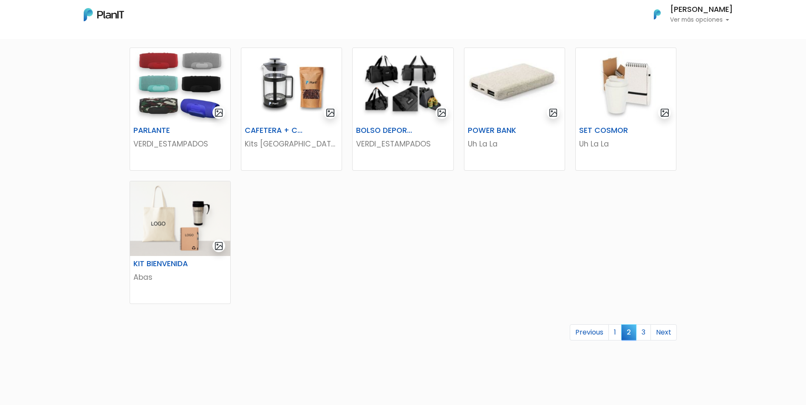
scroll to position [425, 0]
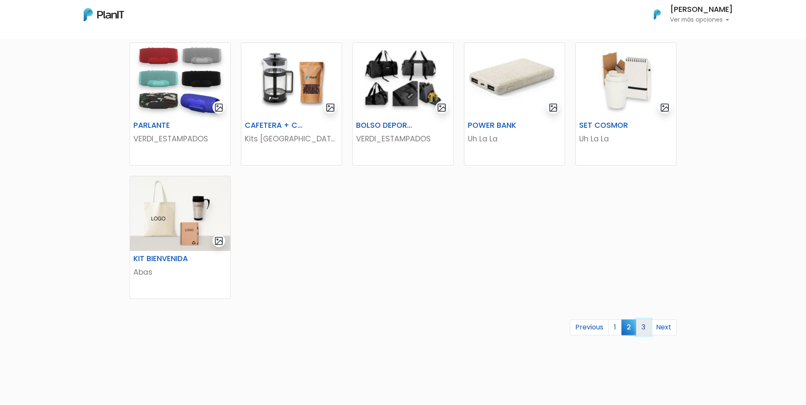
click at [641, 331] on link "3" at bounding box center [643, 327] width 15 height 16
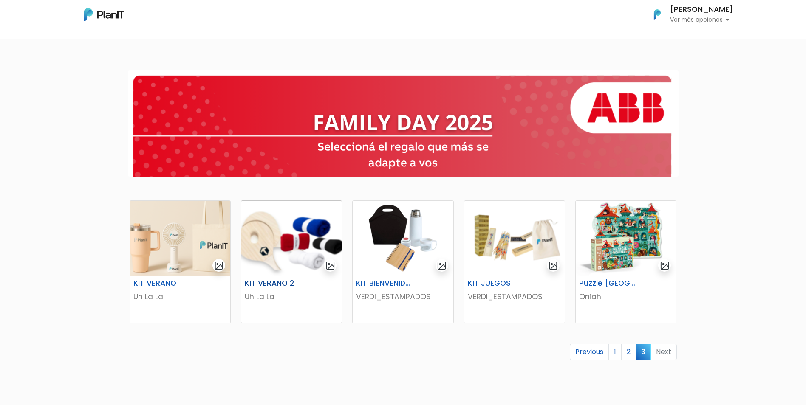
click at [300, 269] on img at bounding box center [291, 238] width 100 height 75
click at [612, 353] on link "1" at bounding box center [614, 352] width 13 height 16
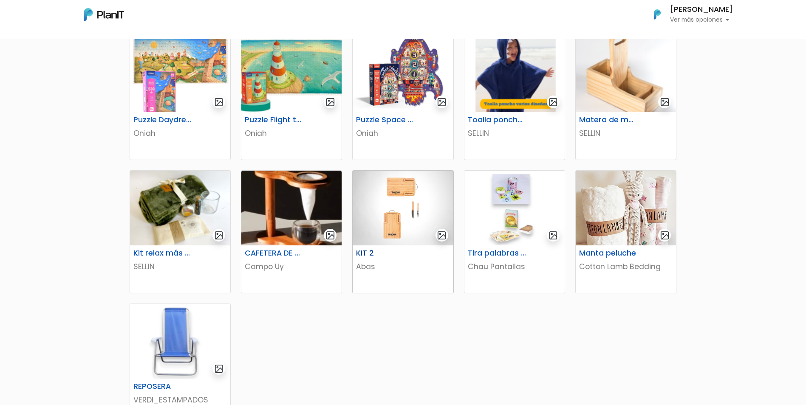
scroll to position [297, 0]
click at [514, 226] on img at bounding box center [514, 207] width 100 height 75
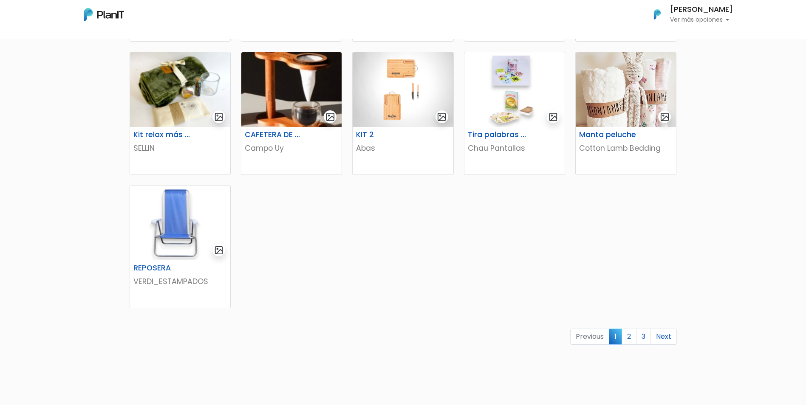
scroll to position [467, 0]
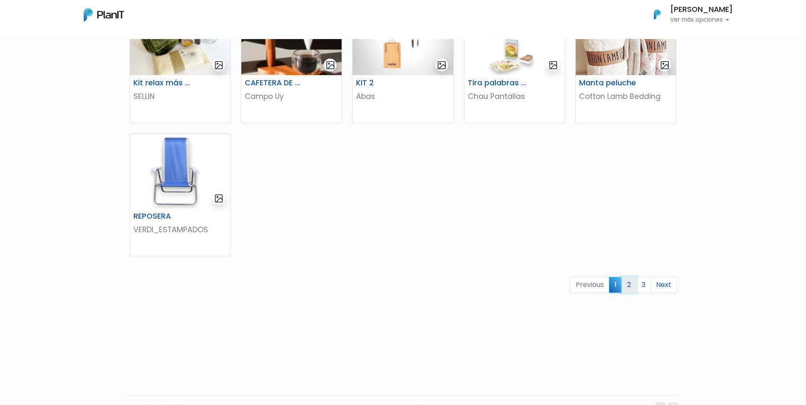
click at [630, 283] on link "2" at bounding box center [628, 285] width 15 height 16
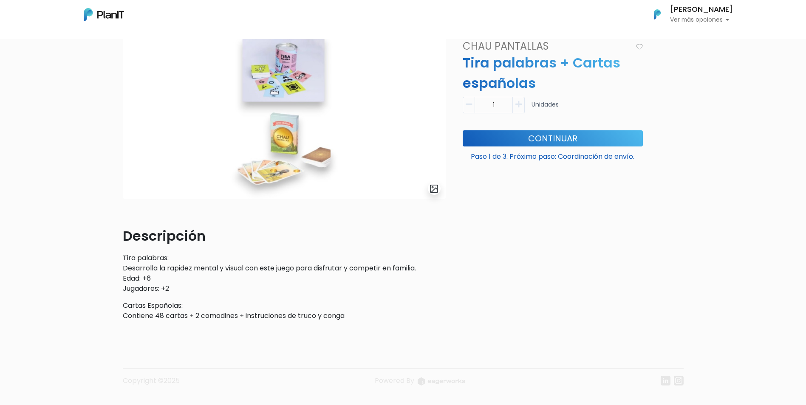
scroll to position [83, 0]
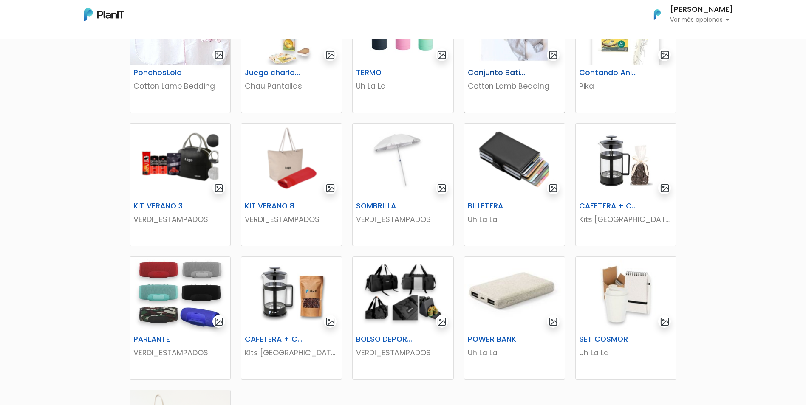
scroll to position [212, 0]
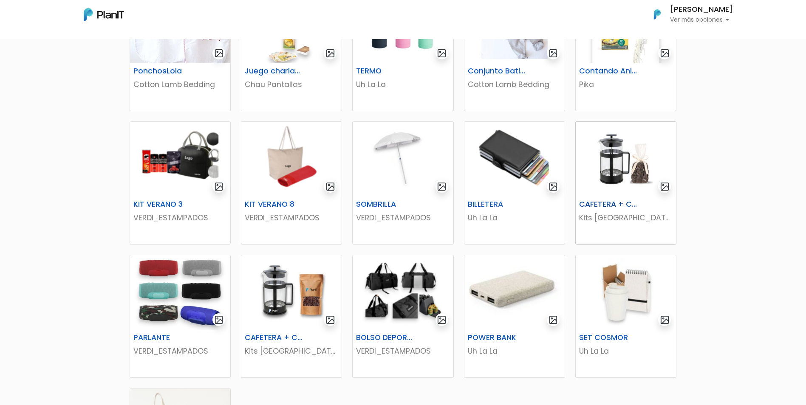
click at [619, 186] on img at bounding box center [626, 159] width 100 height 75
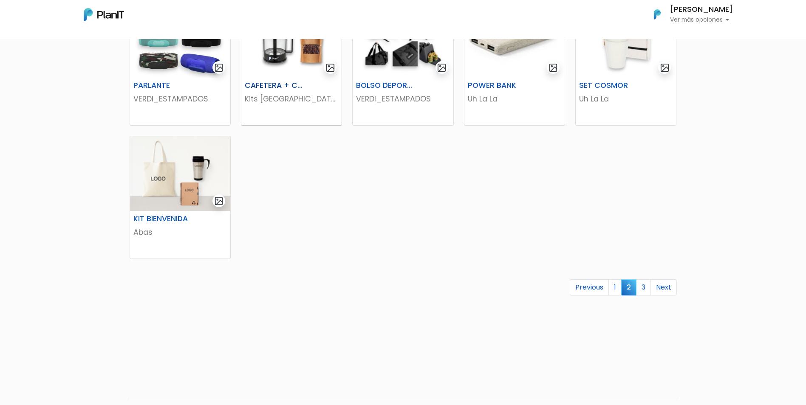
scroll to position [467, 0]
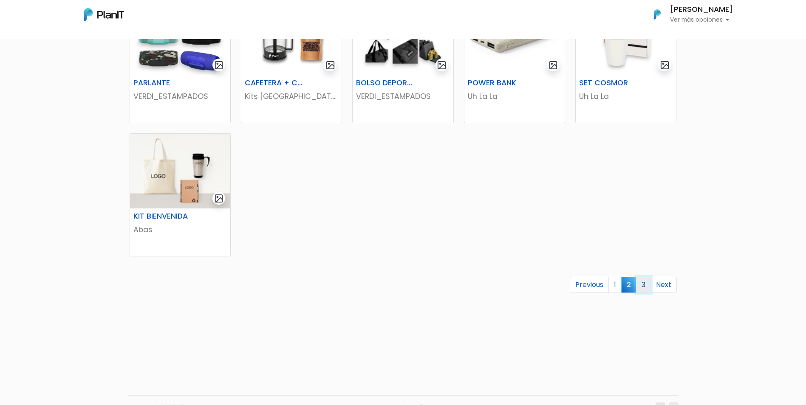
click at [646, 286] on link "3" at bounding box center [643, 285] width 15 height 16
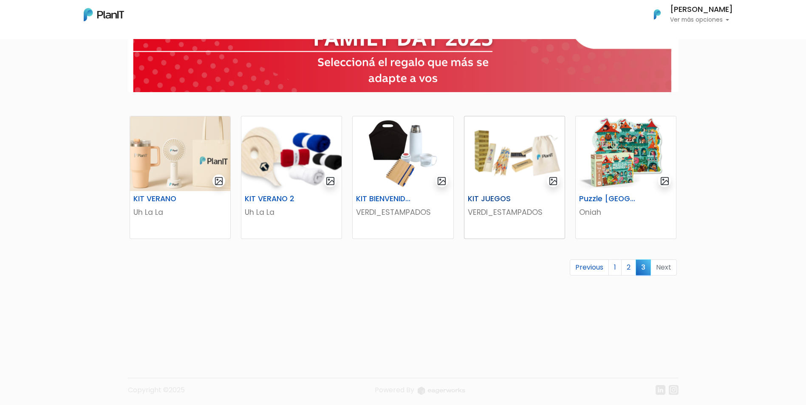
scroll to position [85, 0]
click at [615, 267] on link "1" at bounding box center [614, 267] width 13 height 16
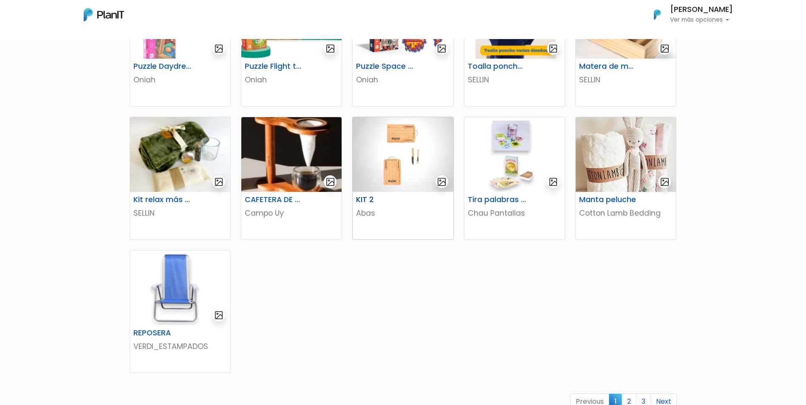
scroll to position [382, 0]
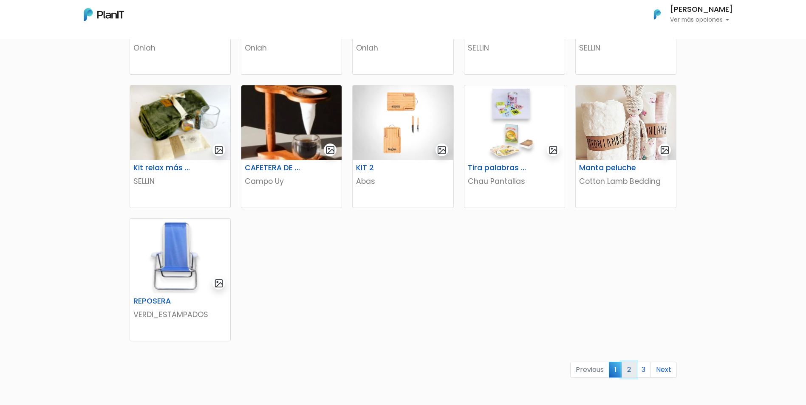
click at [629, 371] on link "2" at bounding box center [628, 370] width 15 height 16
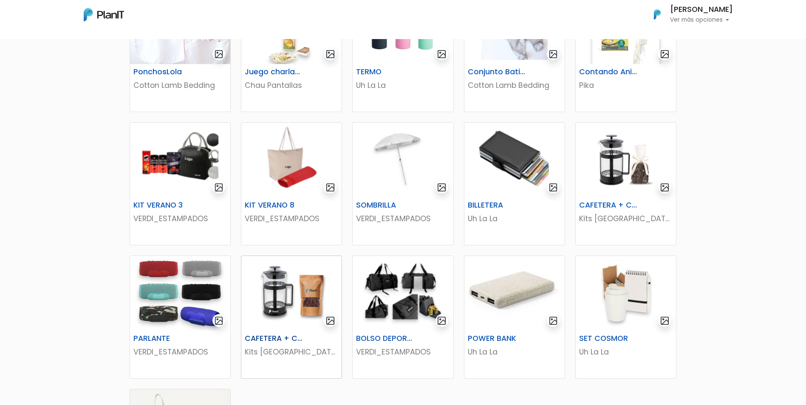
scroll to position [255, 0]
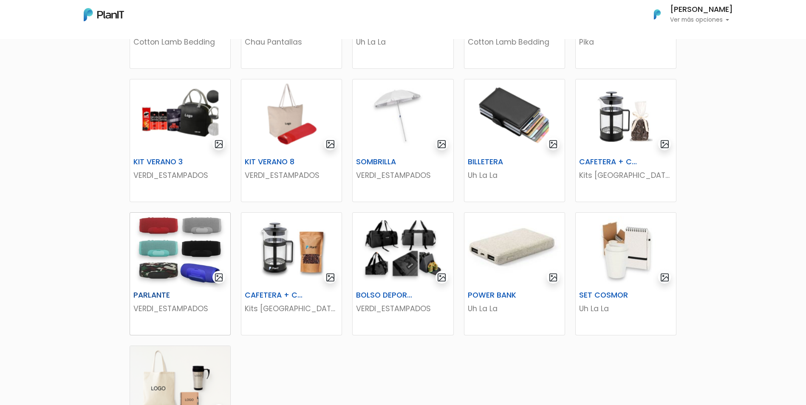
click at [181, 266] on img at bounding box center [180, 250] width 100 height 75
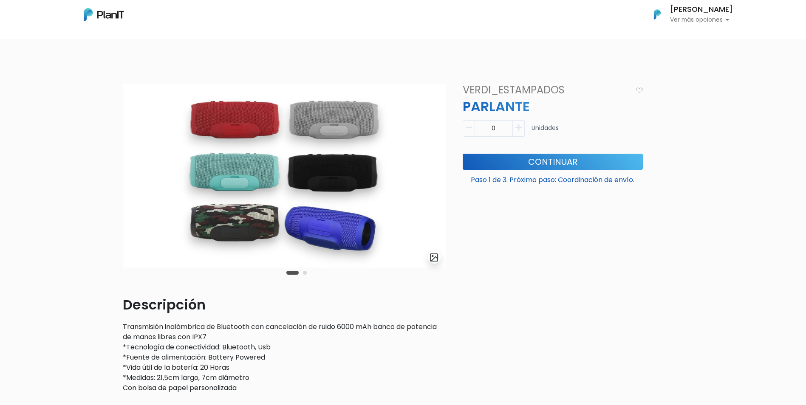
click at [517, 127] on icon "button" at bounding box center [518, 128] width 6 height 8
type input "1"
click at [537, 161] on button "Continuar" at bounding box center [553, 162] width 180 height 16
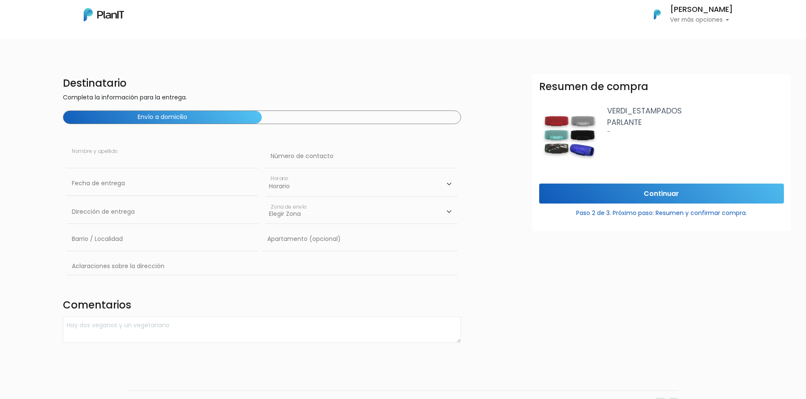
click at [96, 158] on input "text" at bounding box center [162, 156] width 192 height 24
type input "Felipe"
click input "Continuar" at bounding box center [661, 193] width 245 height 20
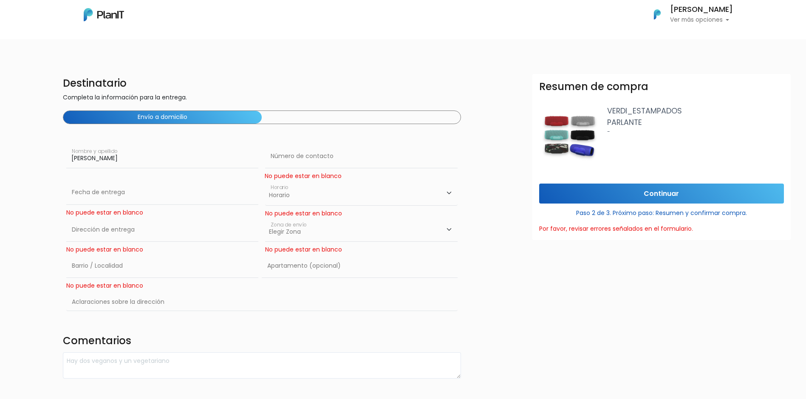
click at [96, 158] on input "Felipe" at bounding box center [162, 156] width 192 height 24
click at [179, 156] on input "Felipe Techera" at bounding box center [162, 156] width 192 height 24
type input "Felipe Techera"
click at [318, 160] on input "text" at bounding box center [361, 156] width 192 height 24
type input "093721268"
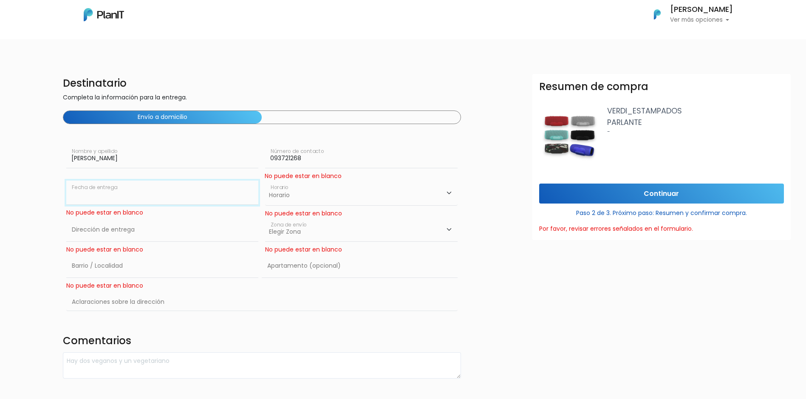
click at [131, 194] on input "text" at bounding box center [162, 193] width 192 height 24
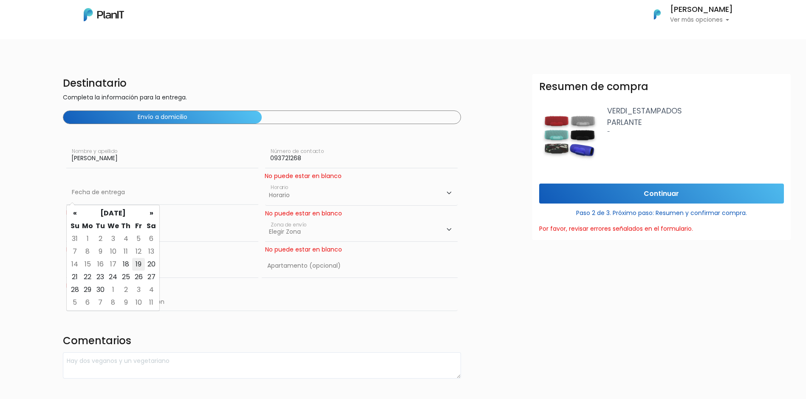
click at [137, 262] on td "19" at bounding box center [138, 264] width 13 height 13
type input "19/09/2025"
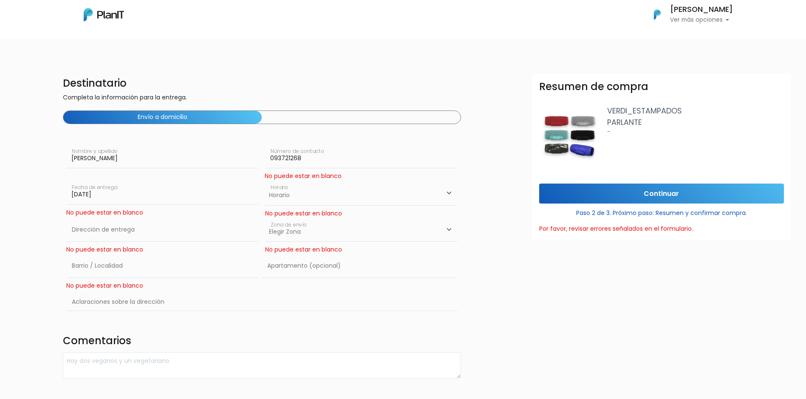
click at [298, 197] on select "Horario 08:00 - 10:00 10:00 - 12:00 14:00 - 16:00 16:00 - 18:00" at bounding box center [361, 193] width 192 height 25
select select "0"
click at [265, 181] on select "Horario 08:00 - 10:00 10:00 - 12:00 14:00 - 16:00 16:00 - 18:00" at bounding box center [361, 193] width 192 height 25
click at [116, 234] on input "text" at bounding box center [162, 230] width 192 height 24
type input "Constituyente 1891"
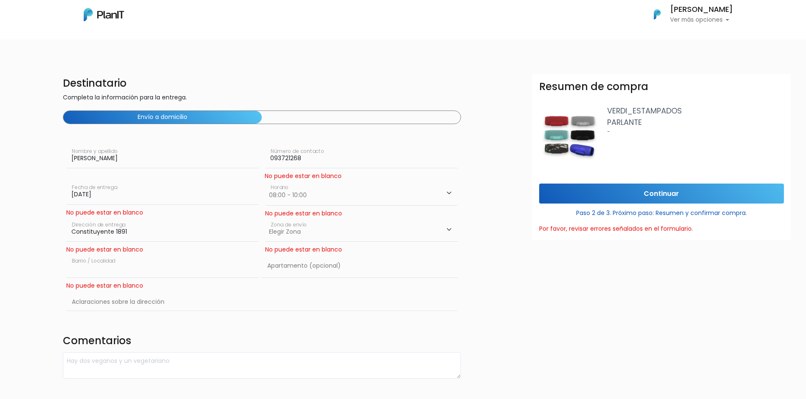
type input "cordon"
type input "casa"
click at [447, 230] on select "Elegir Zona Zona américa Oficina Montevideo" at bounding box center [361, 230] width 192 height 24
select select "10"
click at [265, 218] on select "Elegir Zona Zona américa Oficina Montevideo" at bounding box center [361, 230] width 192 height 24
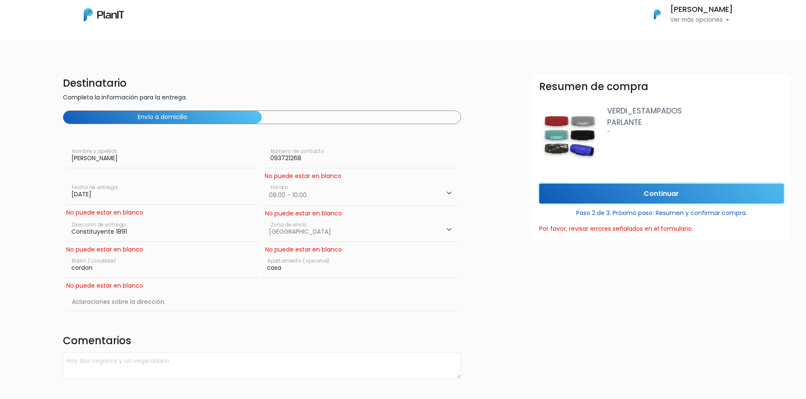
click at [663, 194] on input "Continuar" at bounding box center [661, 193] width 245 height 20
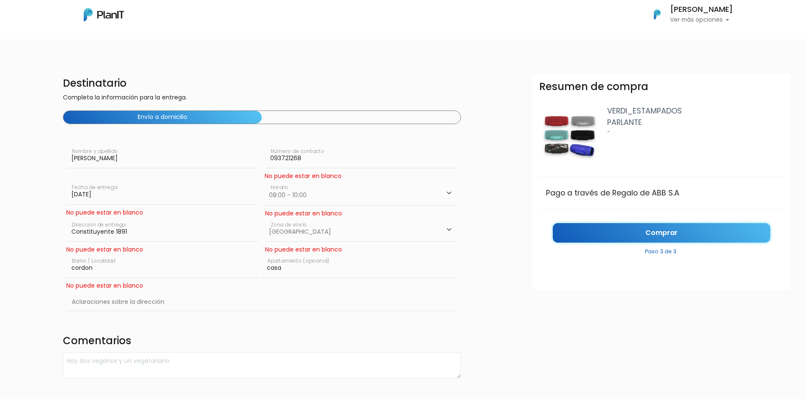
click at [665, 234] on link "Comprar" at bounding box center [661, 233] width 217 height 20
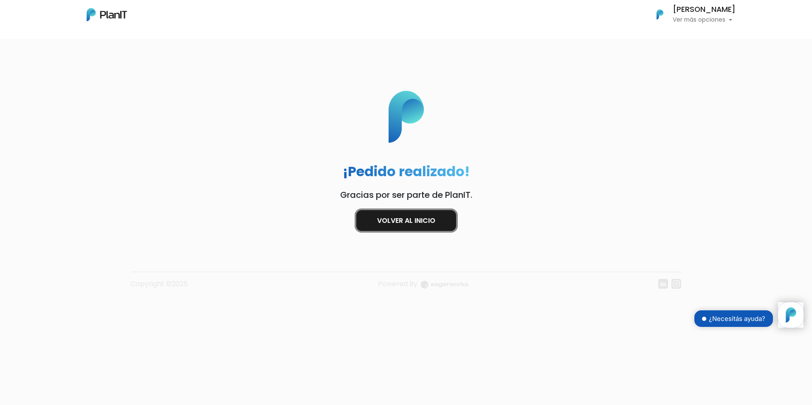
click at [415, 223] on link "Volver al inicio" at bounding box center [406, 220] width 100 height 21
